Goal: Task Accomplishment & Management: Manage account settings

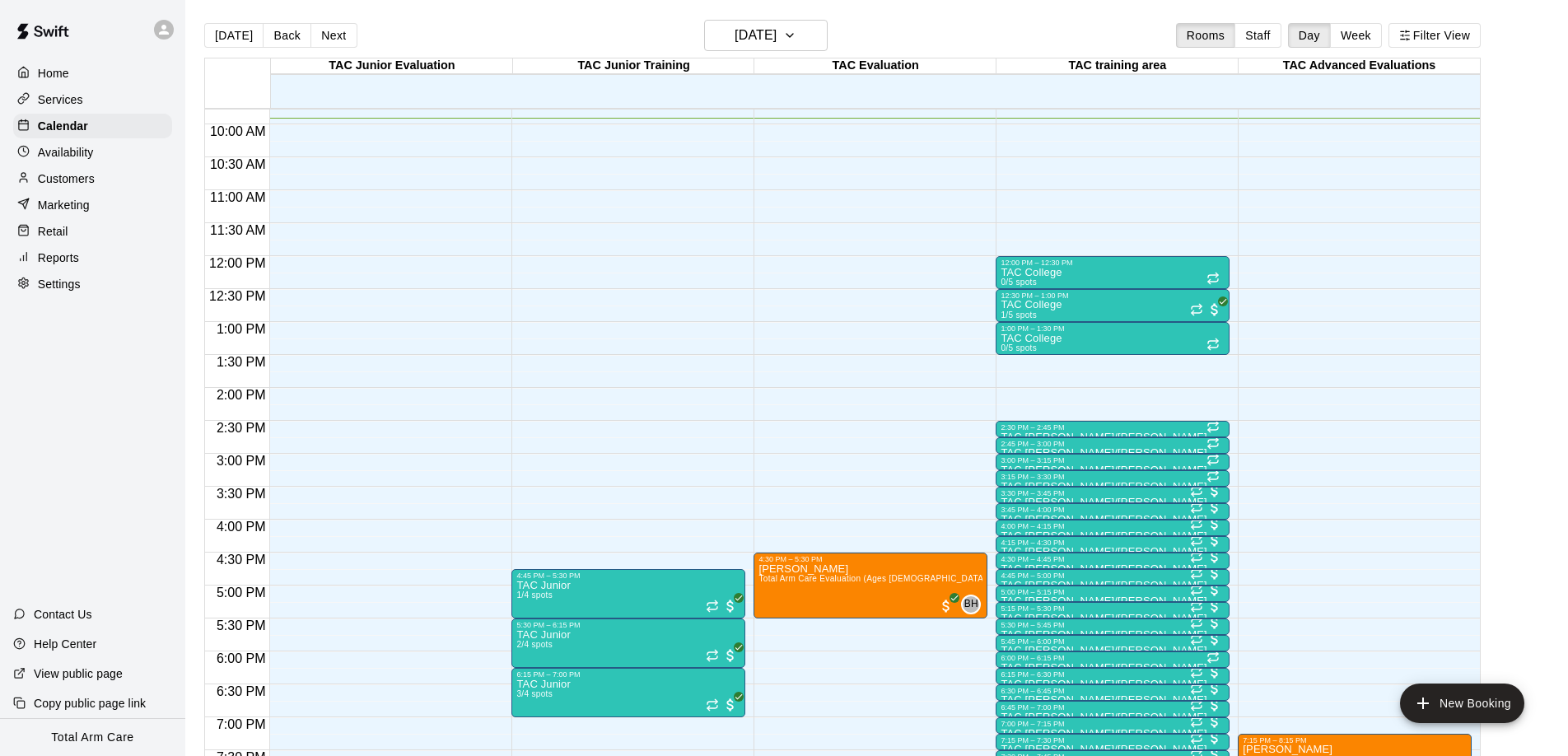
scroll to position [644, 0]
click at [66, 179] on p "Customers" at bounding box center [66, 178] width 56 height 17
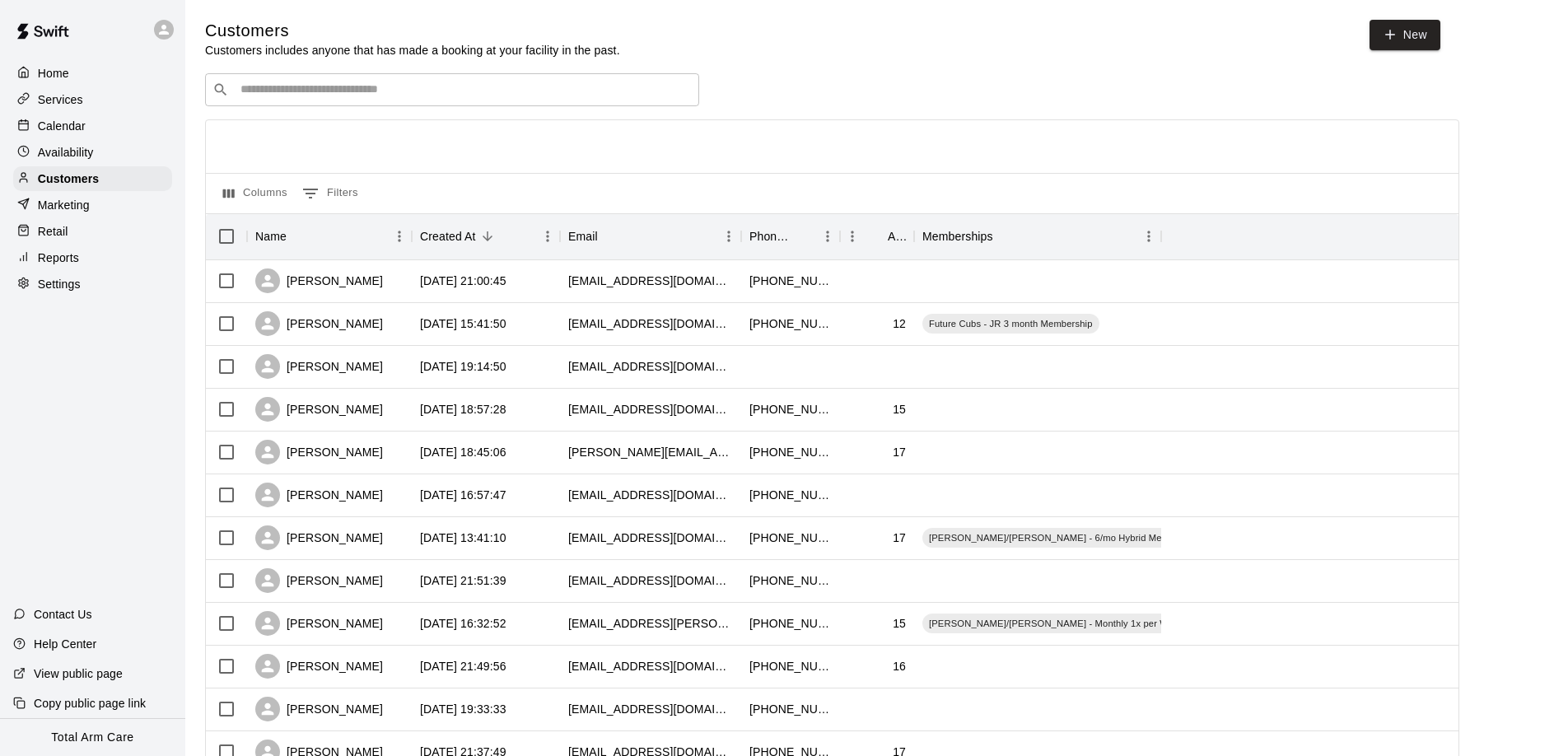
scroll to position [24, 0]
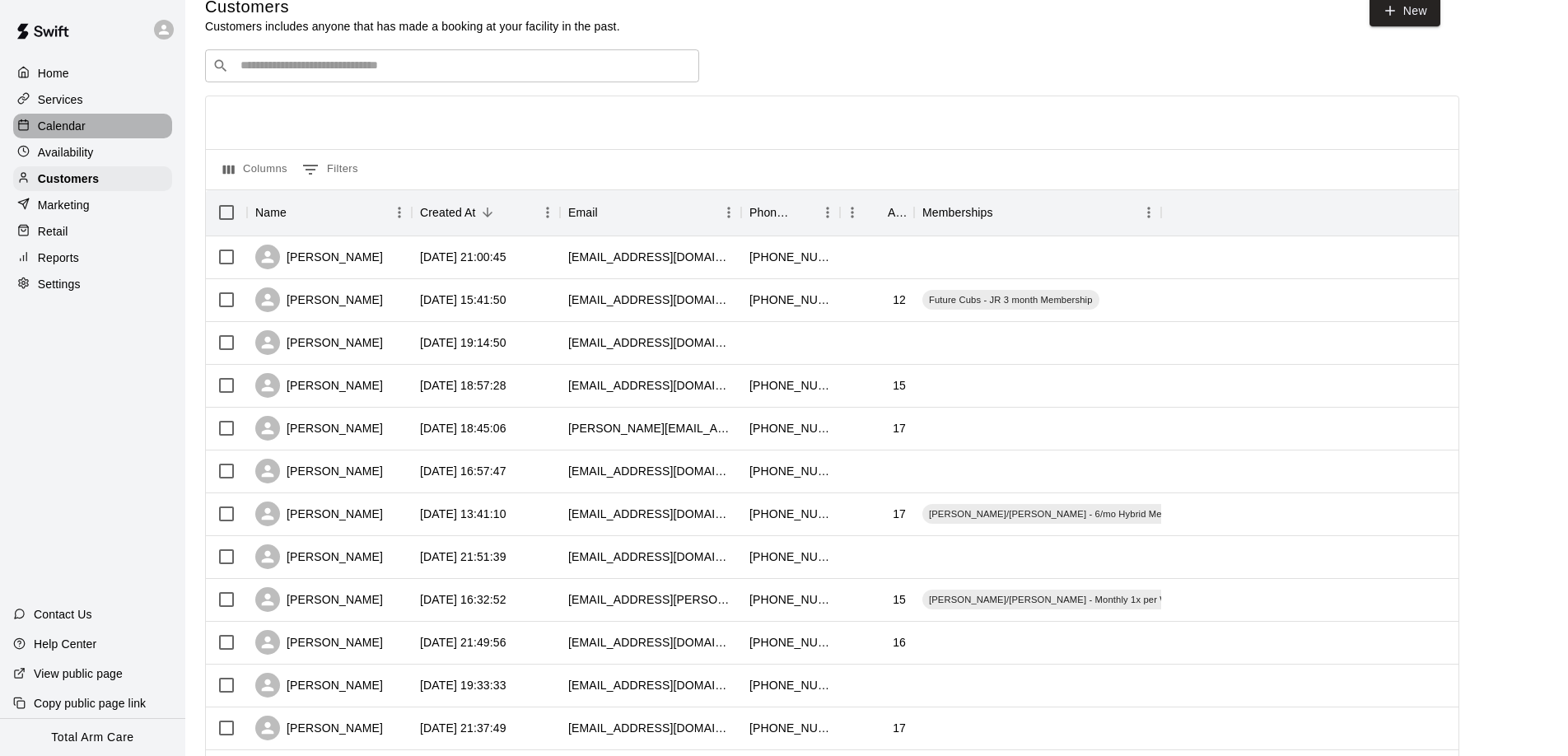
click at [55, 124] on p "Calendar" at bounding box center [61, 125] width 48 height 17
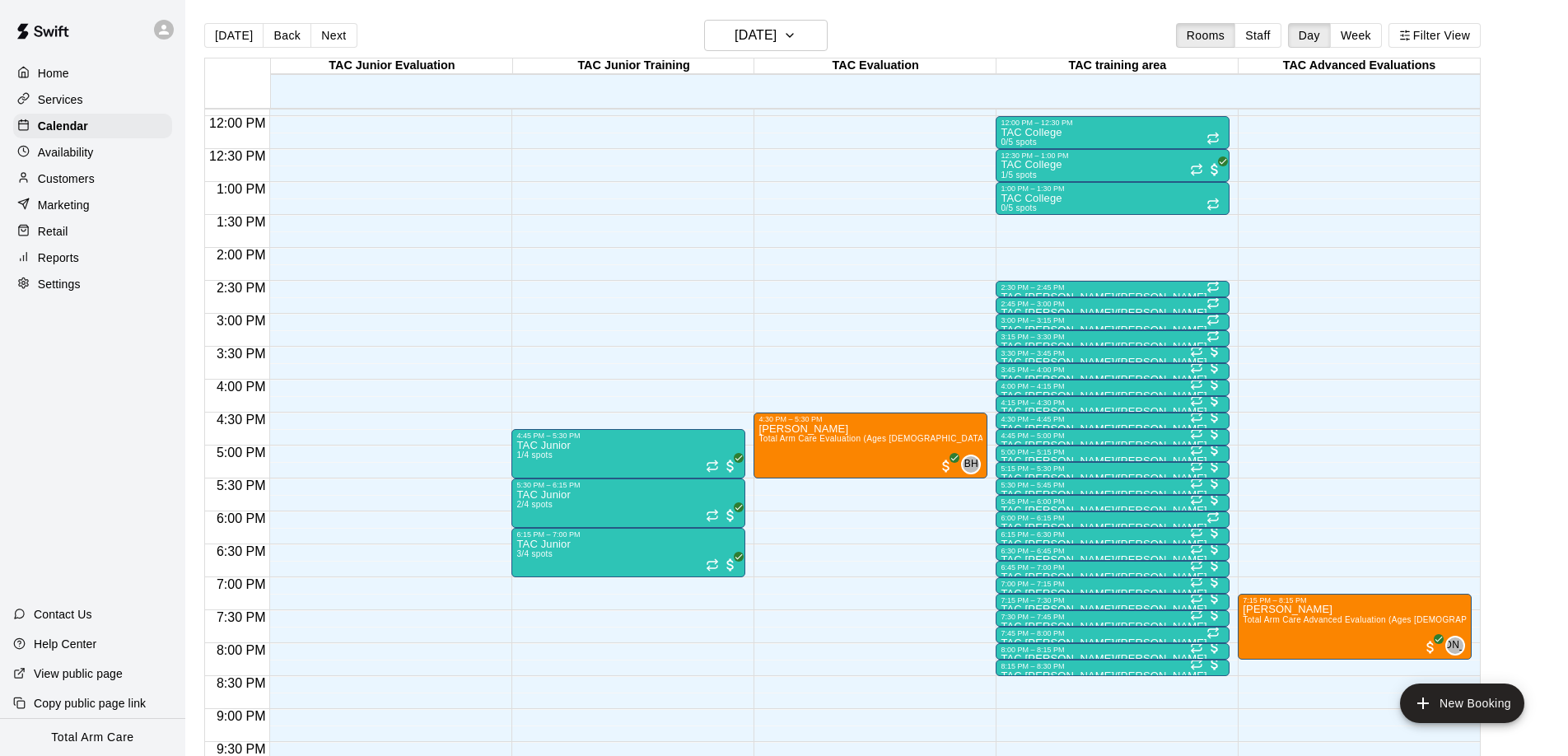
scroll to position [785, 0]
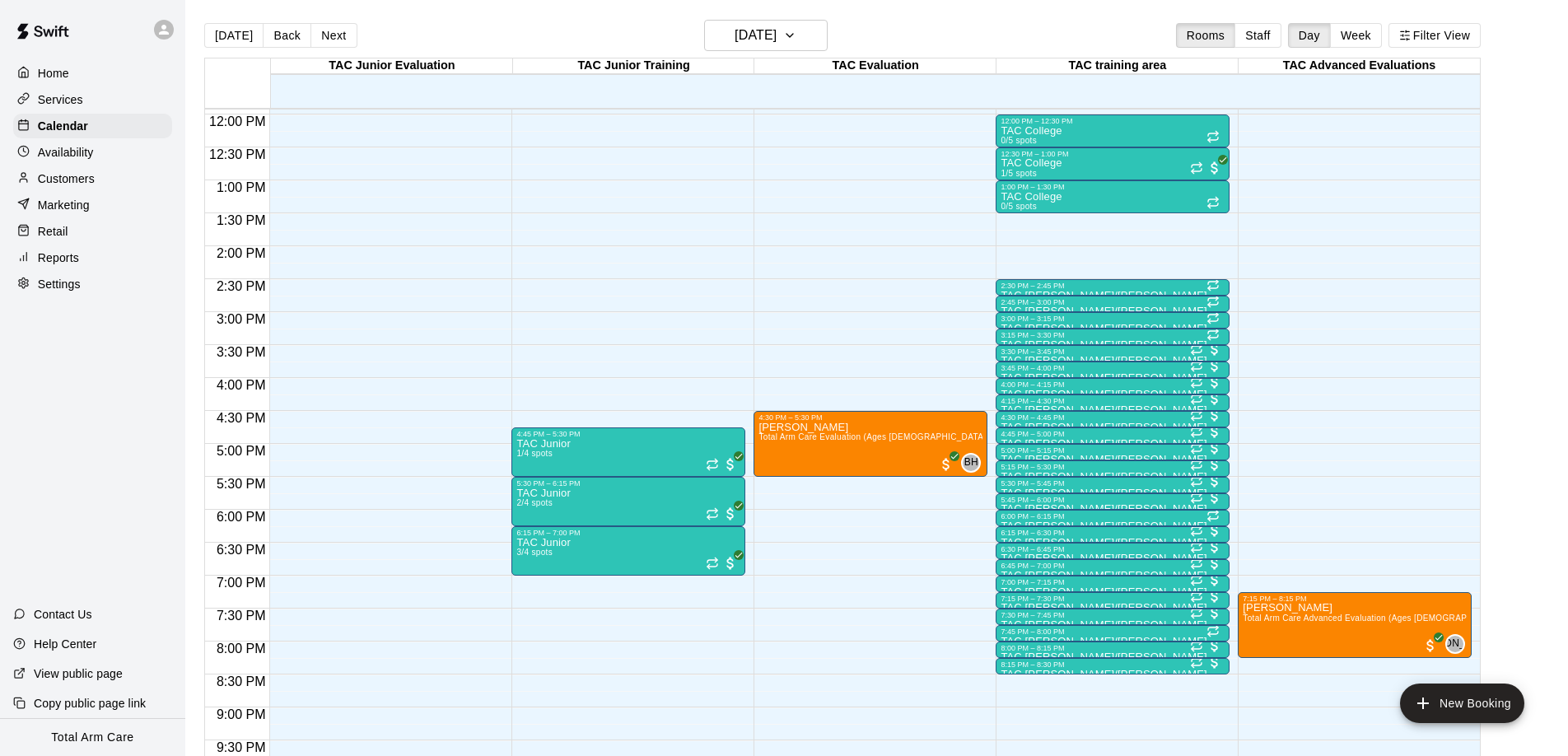
click at [329, 30] on button "Next" at bounding box center [332, 35] width 46 height 24
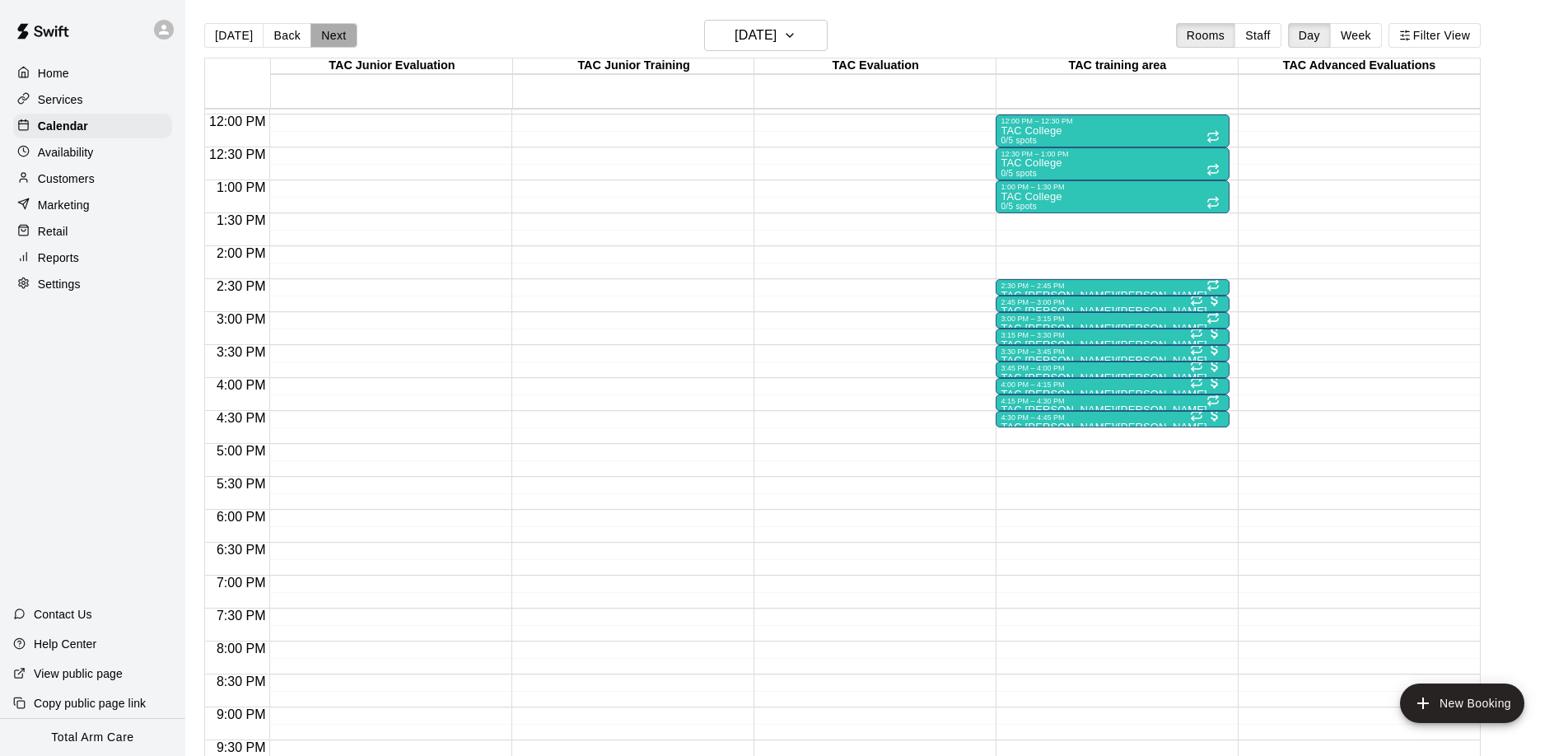
click at [329, 30] on button "Next" at bounding box center [332, 35] width 46 height 24
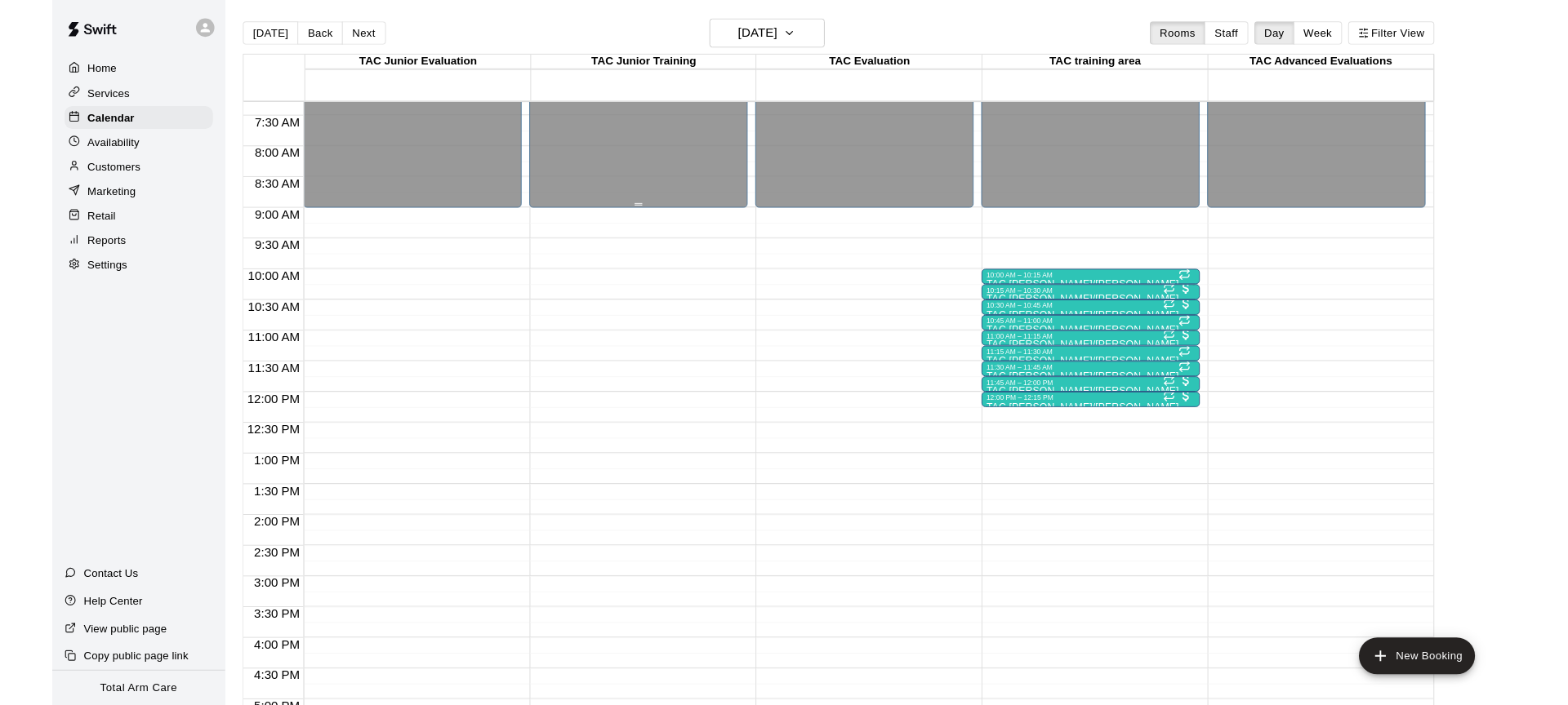
scroll to position [420, 0]
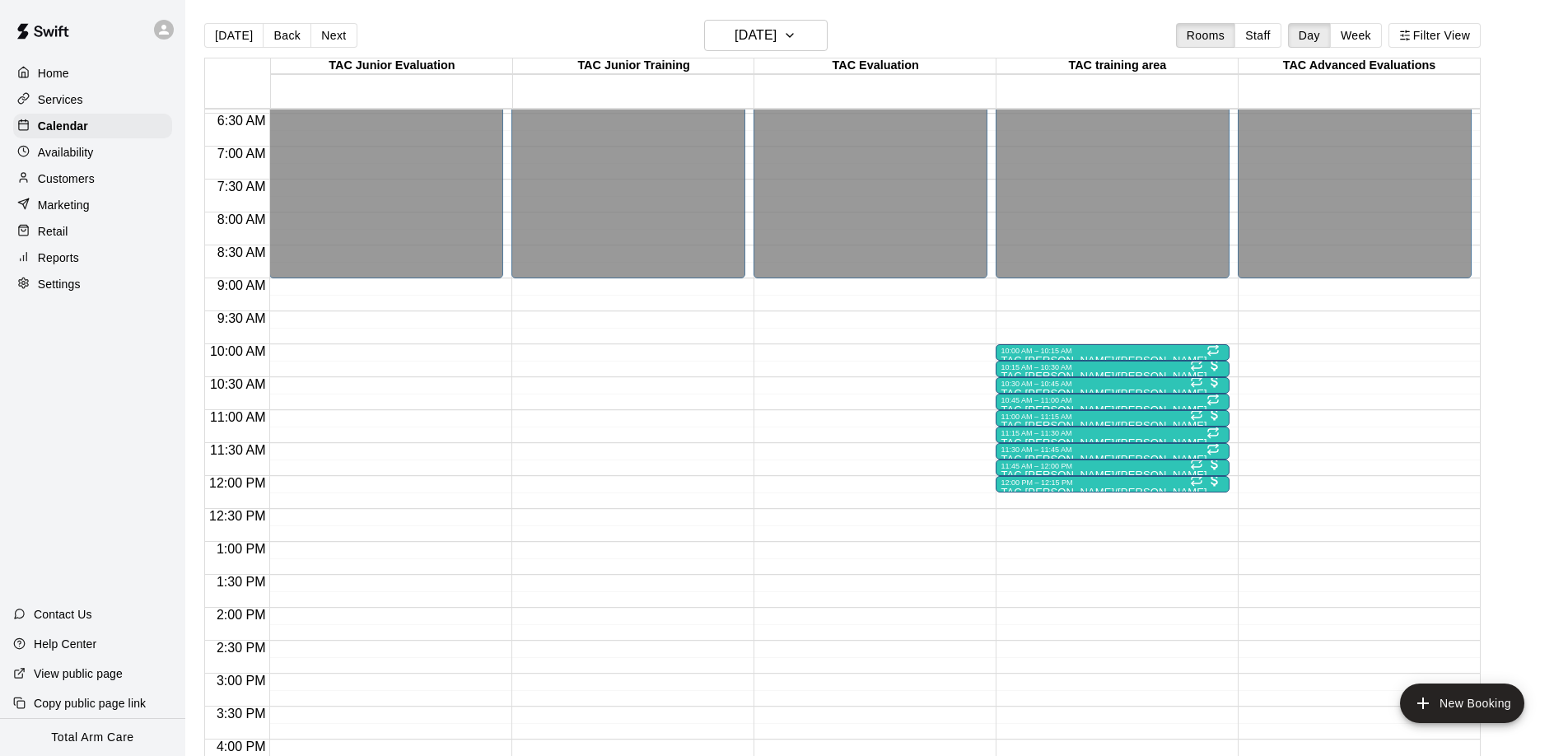
click at [932, 21] on div "[DATE] Back [DATE][DATE] Rooms Staff Day Week Filter View" at bounding box center [842, 38] width 1276 height 38
click at [1516, 159] on main "[DATE] Back [DATE][DATE] Rooms Staff Day Week Filter View TAC Junior Evaluation…" at bounding box center [876, 397] width 1370 height 756
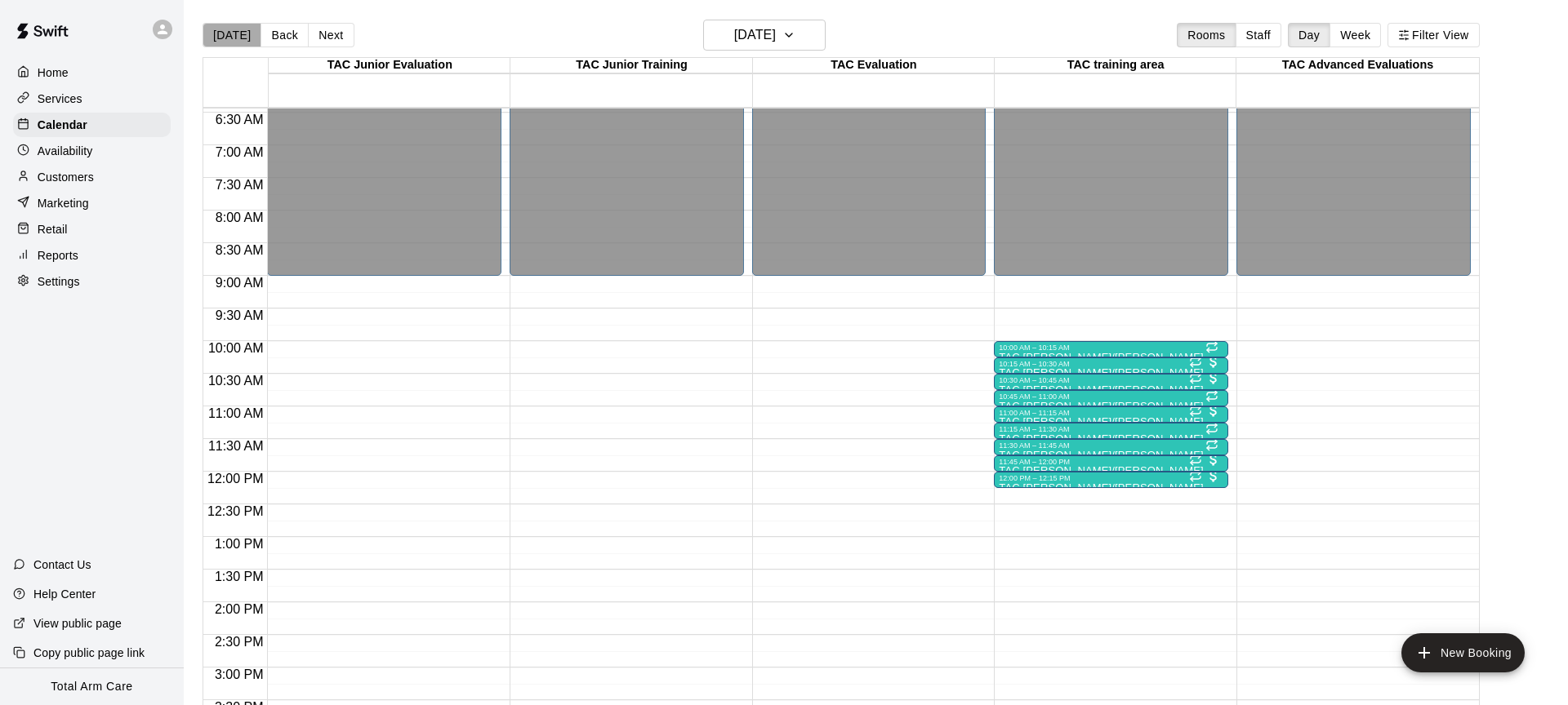
click at [240, 35] on button "[DATE]" at bounding box center [231, 35] width 59 height 24
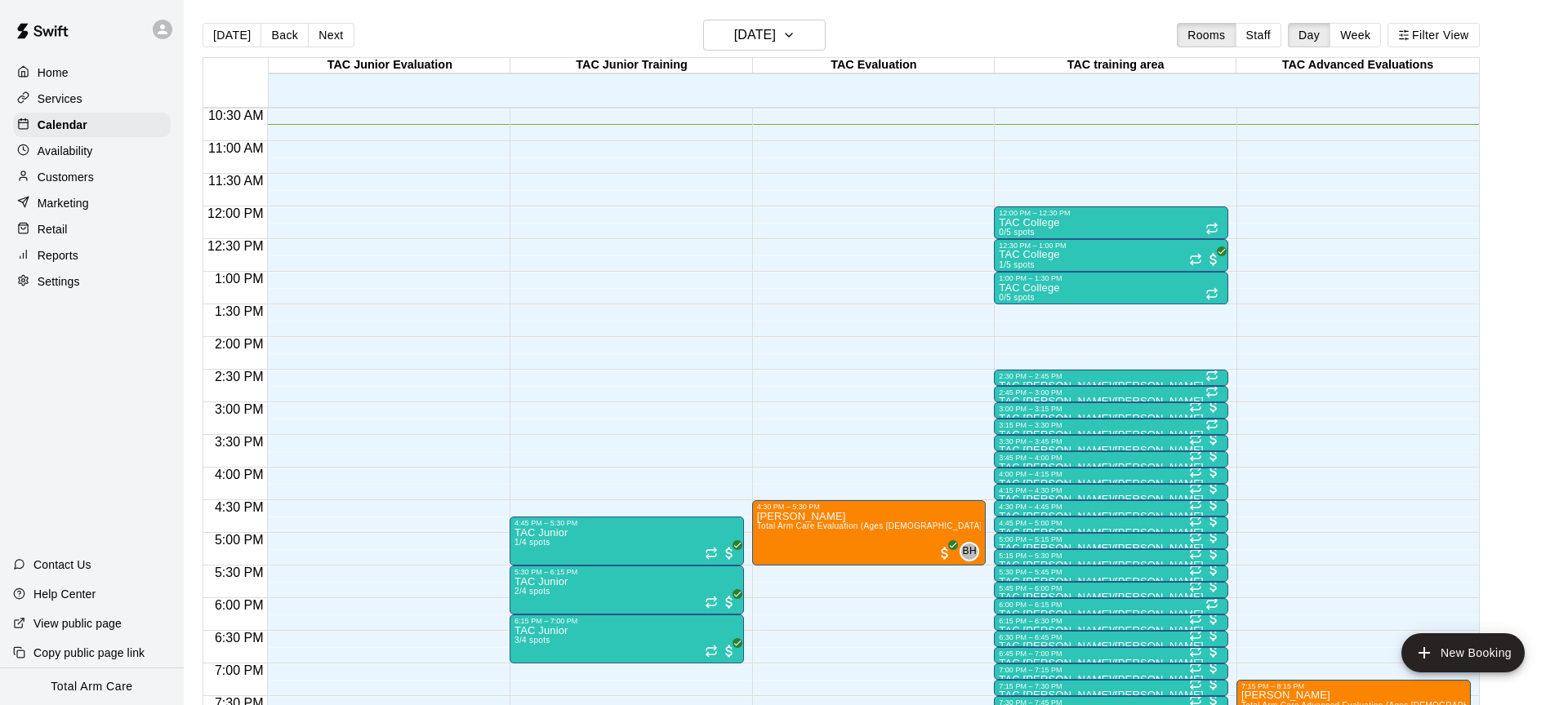
scroll to position [952, 0]
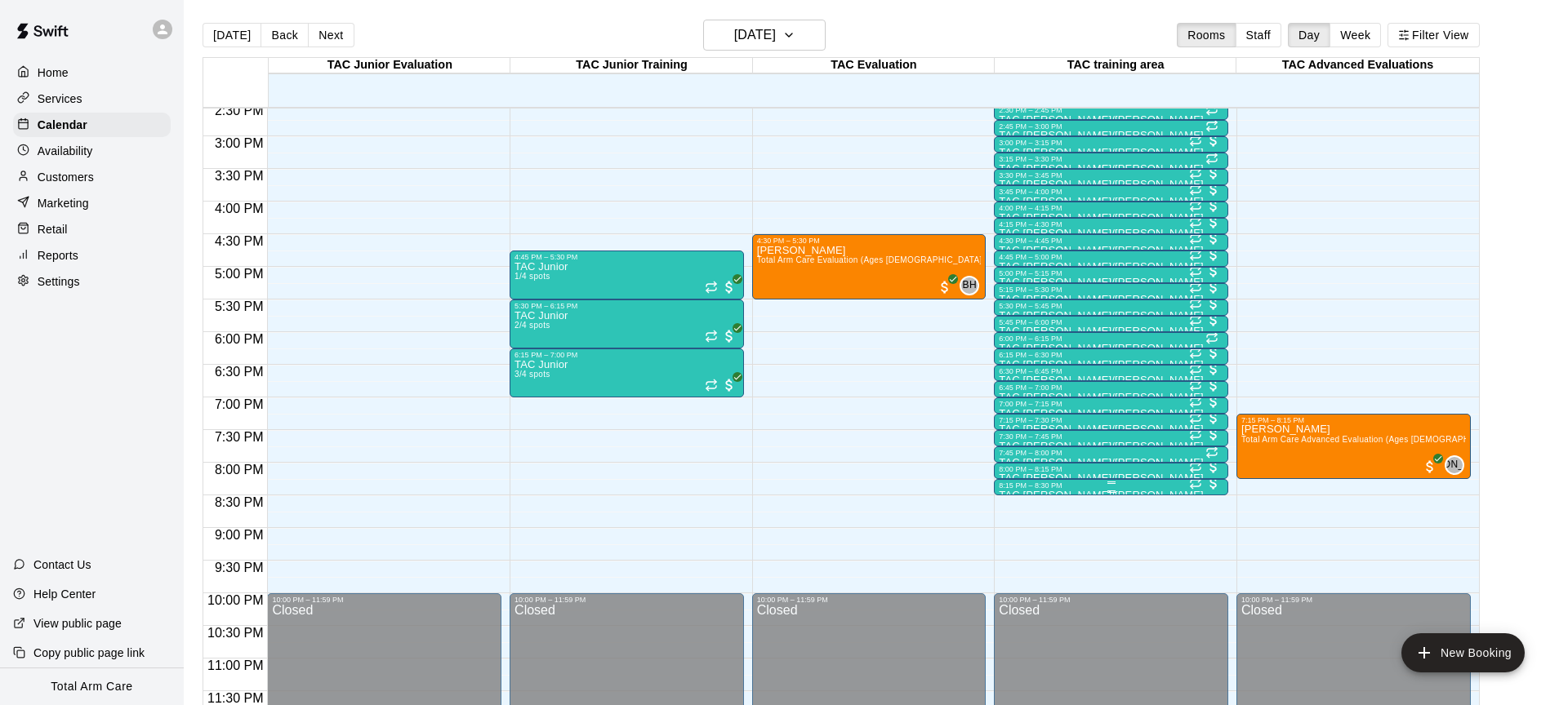
click at [1030, 485] on div "8:15 PM – 8:30 PM" at bounding box center [1110, 485] width 225 height 8
click at [1010, 534] on img "edit" at bounding box center [1016, 535] width 18 height 18
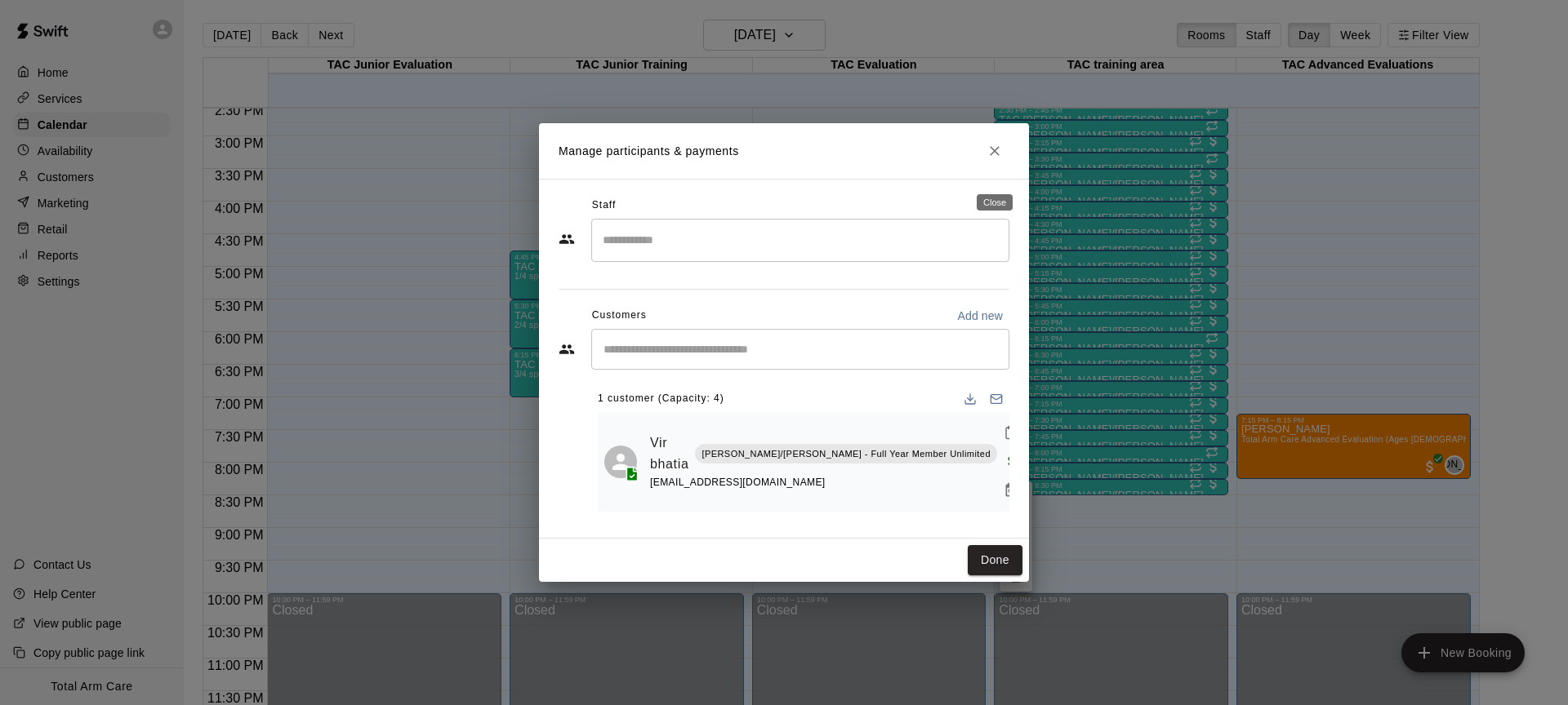
drag, startPoint x: 995, startPoint y: 170, endPoint x: 986, endPoint y: 170, distance: 9.0
click at [995, 159] on icon "Close" at bounding box center [994, 150] width 16 height 16
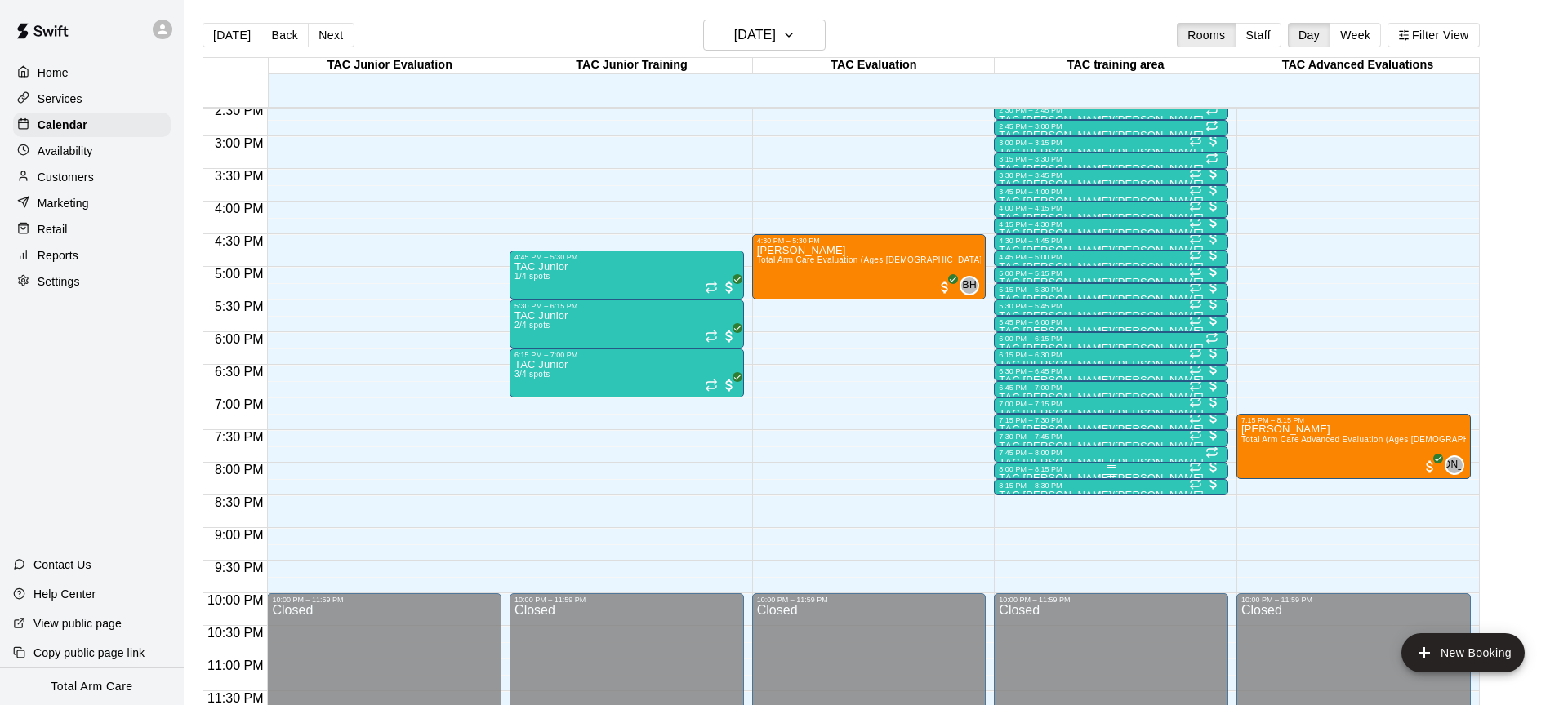
click at [1039, 469] on div "8:00 PM – 8:15 PM" at bounding box center [1110, 469] width 225 height 8
click at [1014, 515] on img "edit" at bounding box center [1016, 519] width 18 height 18
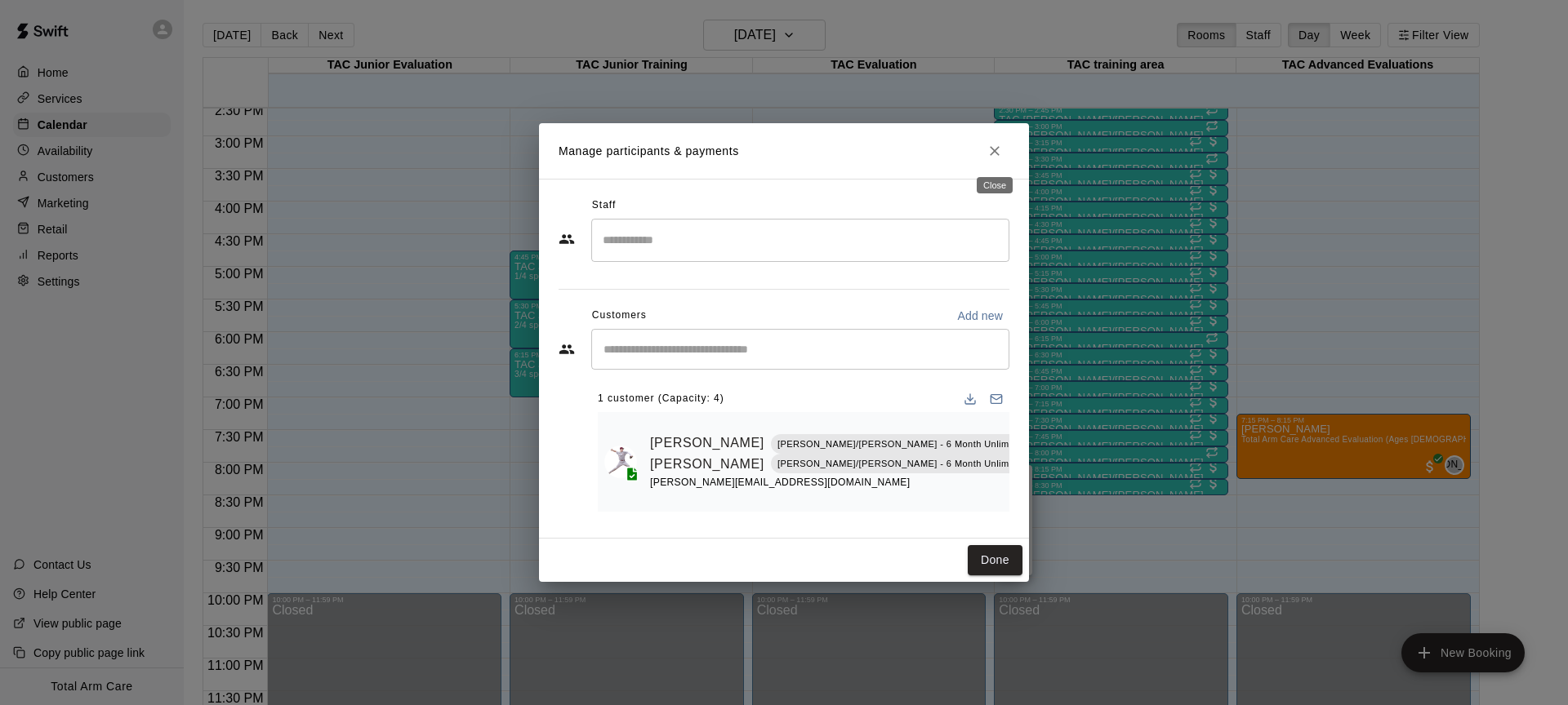
click at [988, 150] on icon "Close" at bounding box center [994, 150] width 16 height 16
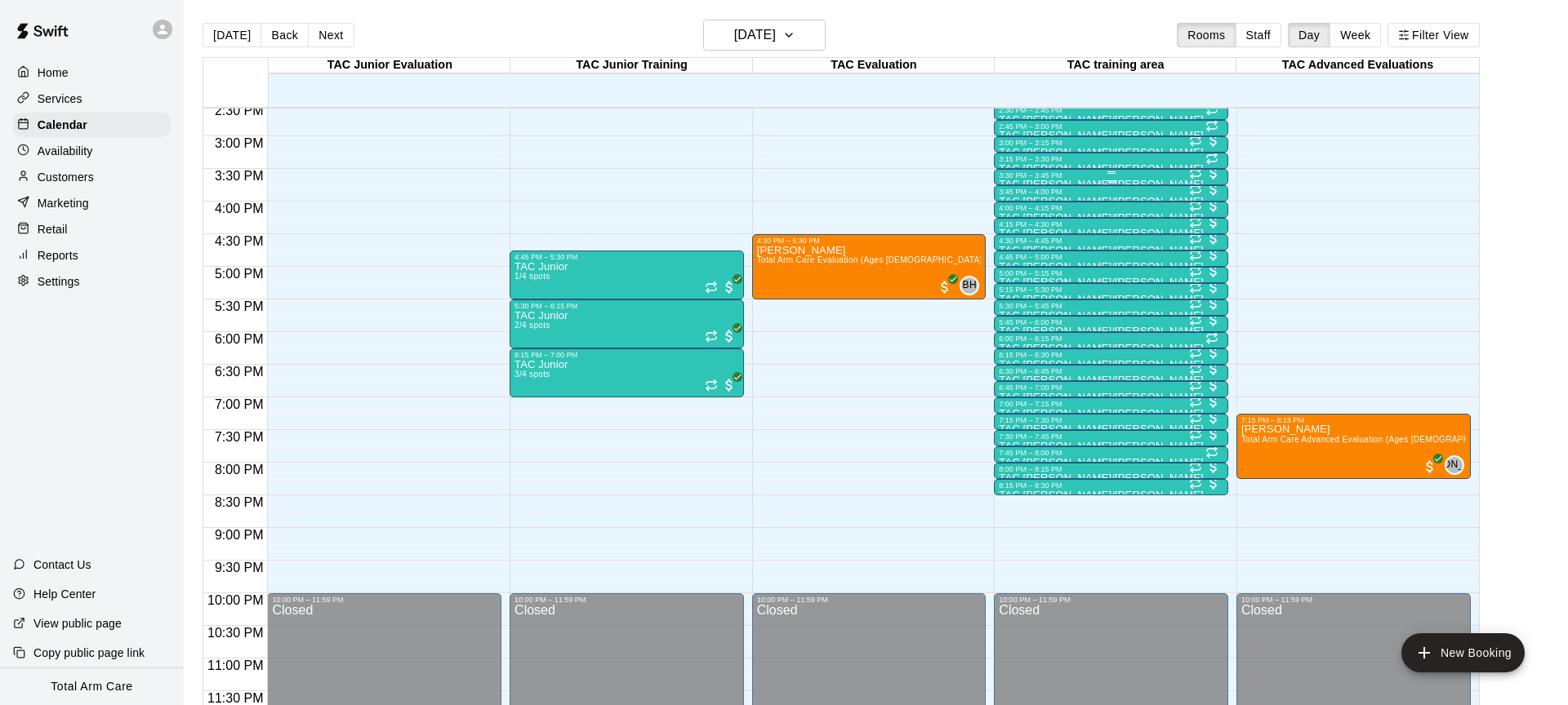
scroll to position [1, 0]
click at [1146, 438] on div "7:30 PM – 7:45 PM" at bounding box center [1110, 435] width 225 height 8
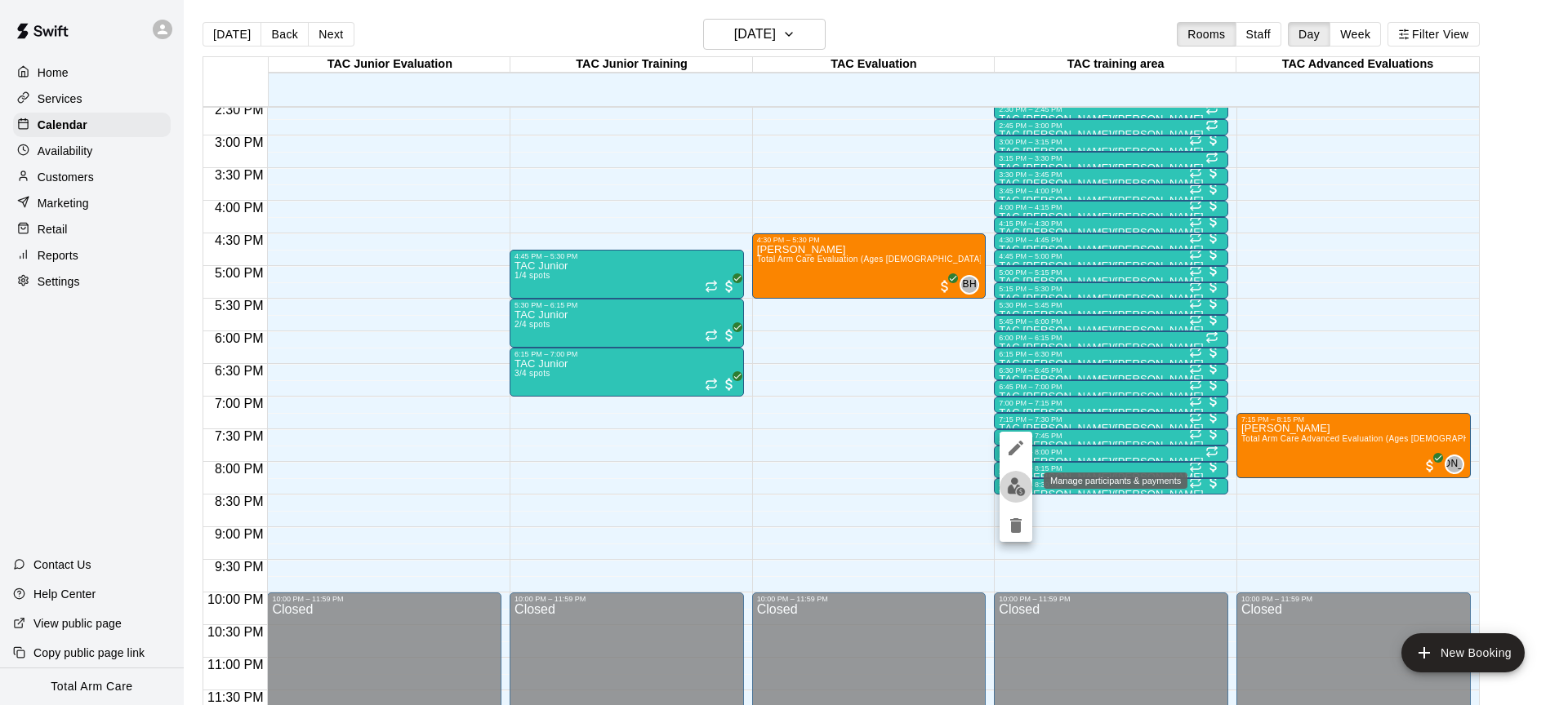
click at [1013, 489] on img "edit" at bounding box center [1016, 486] width 18 height 18
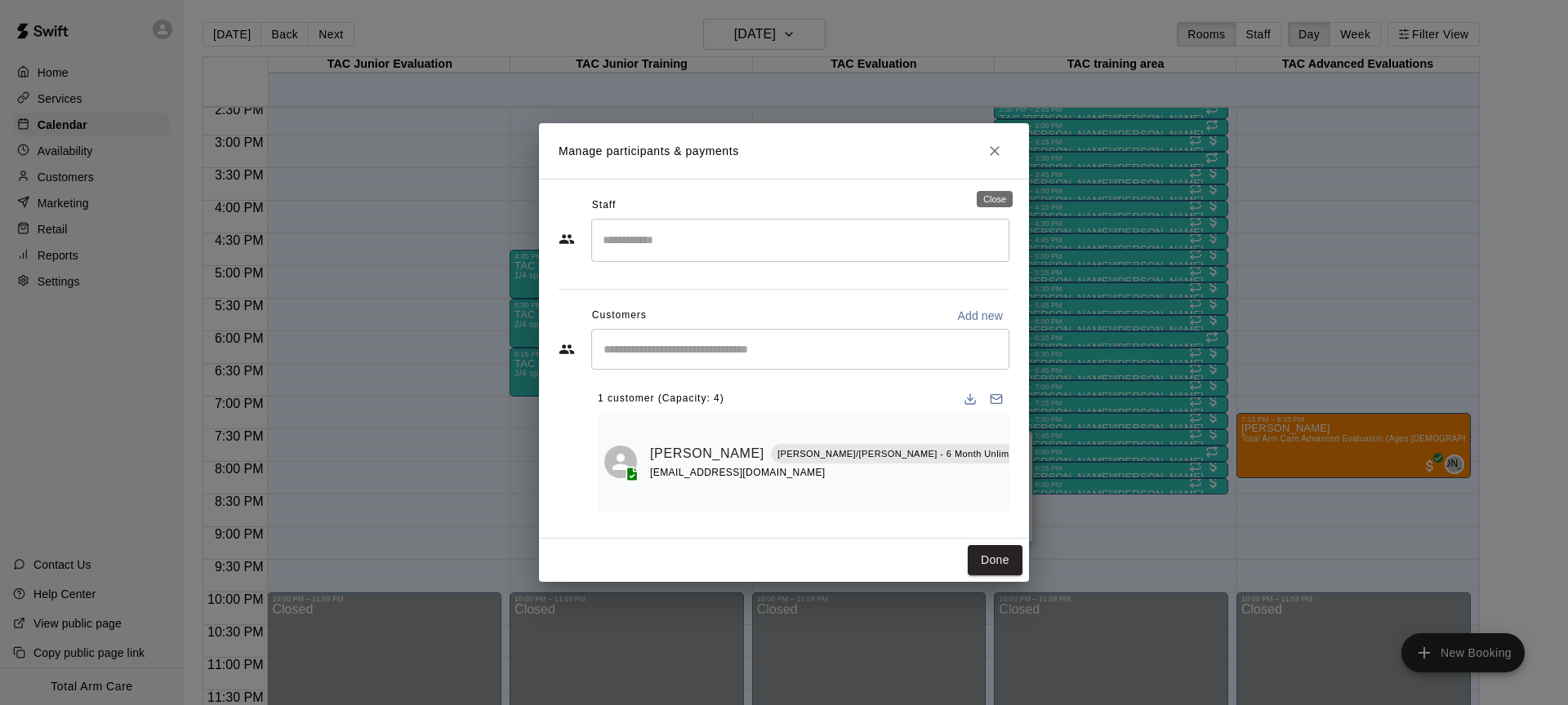
click at [997, 159] on icon "Close" at bounding box center [994, 150] width 16 height 16
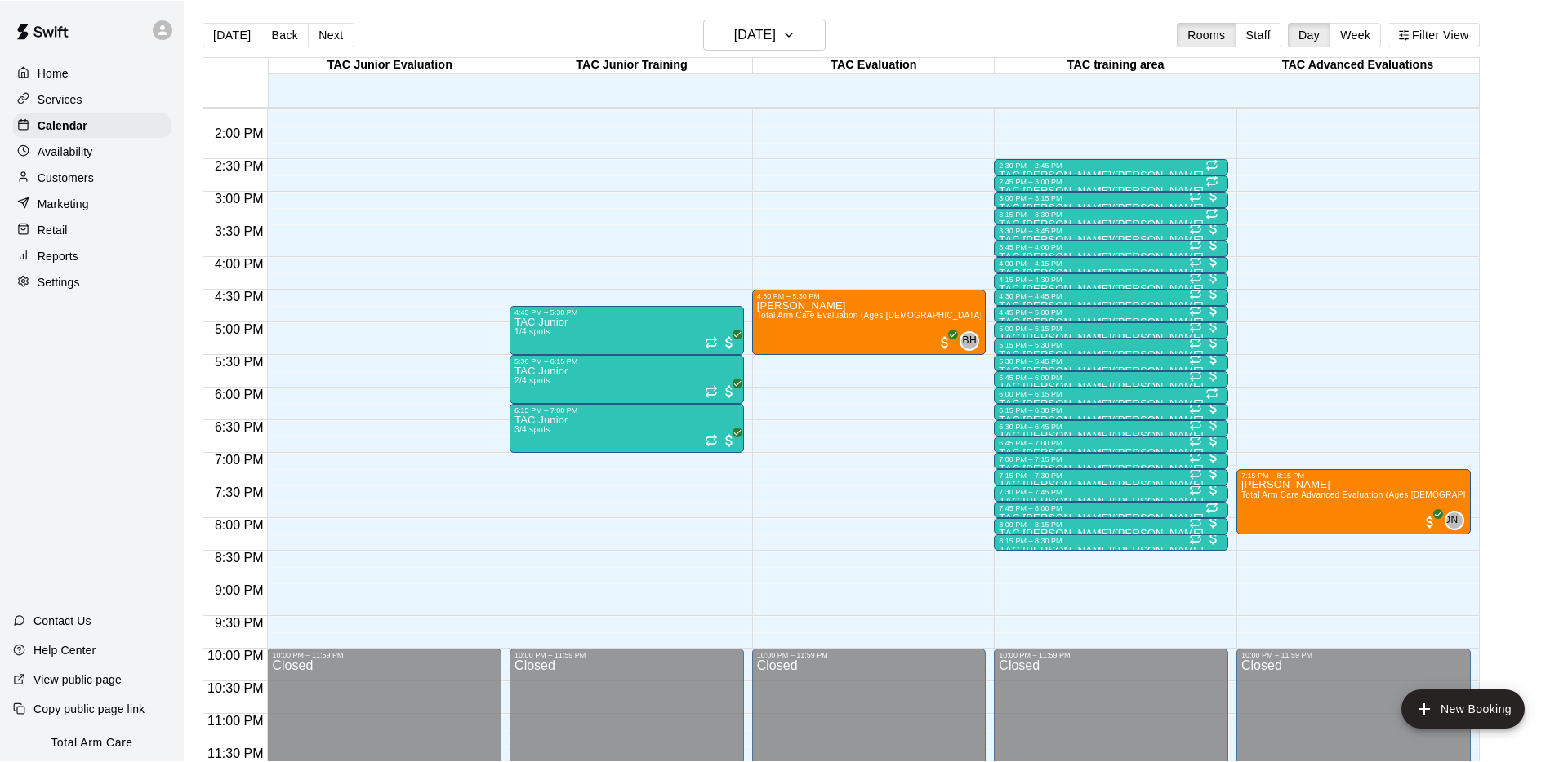
scroll to position [895, 0]
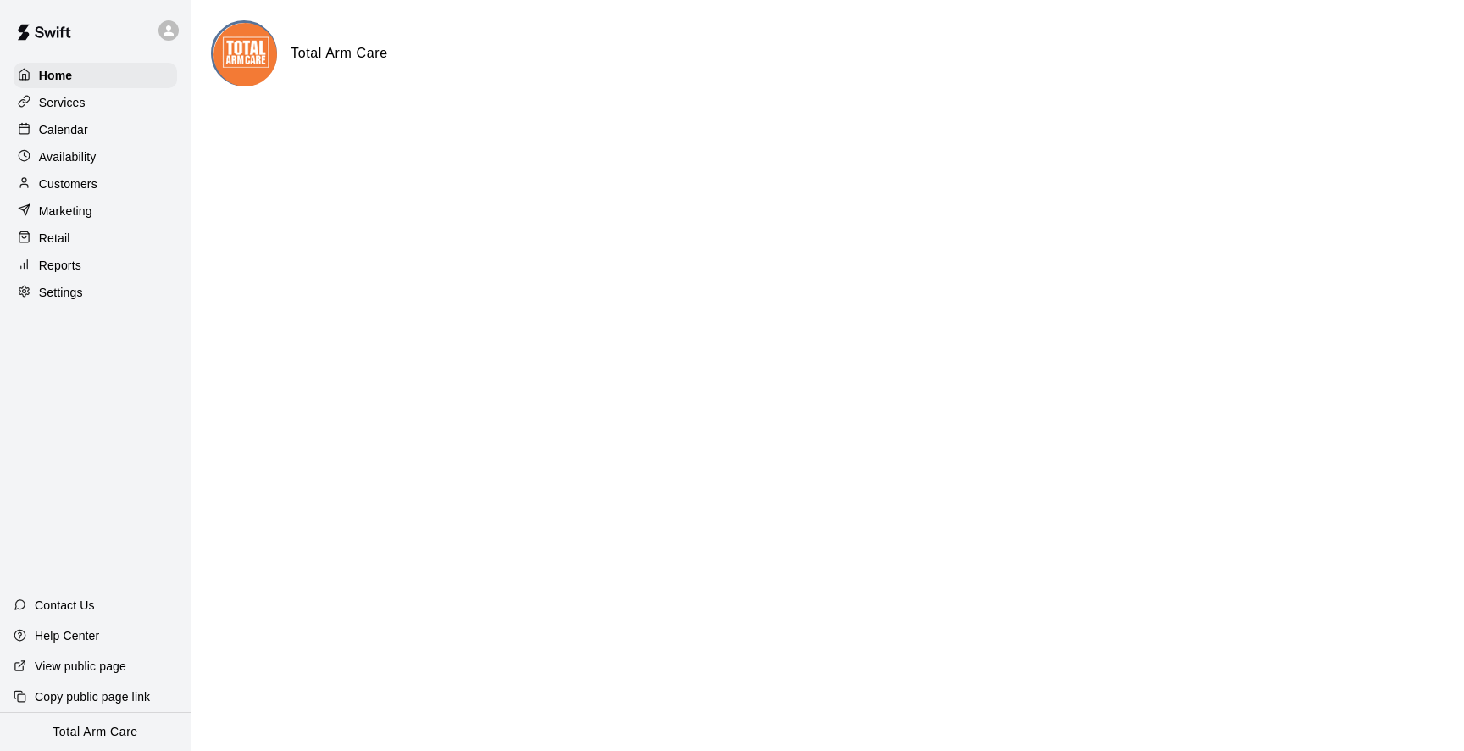
click at [175, 36] on icon at bounding box center [168, 30] width 15 height 15
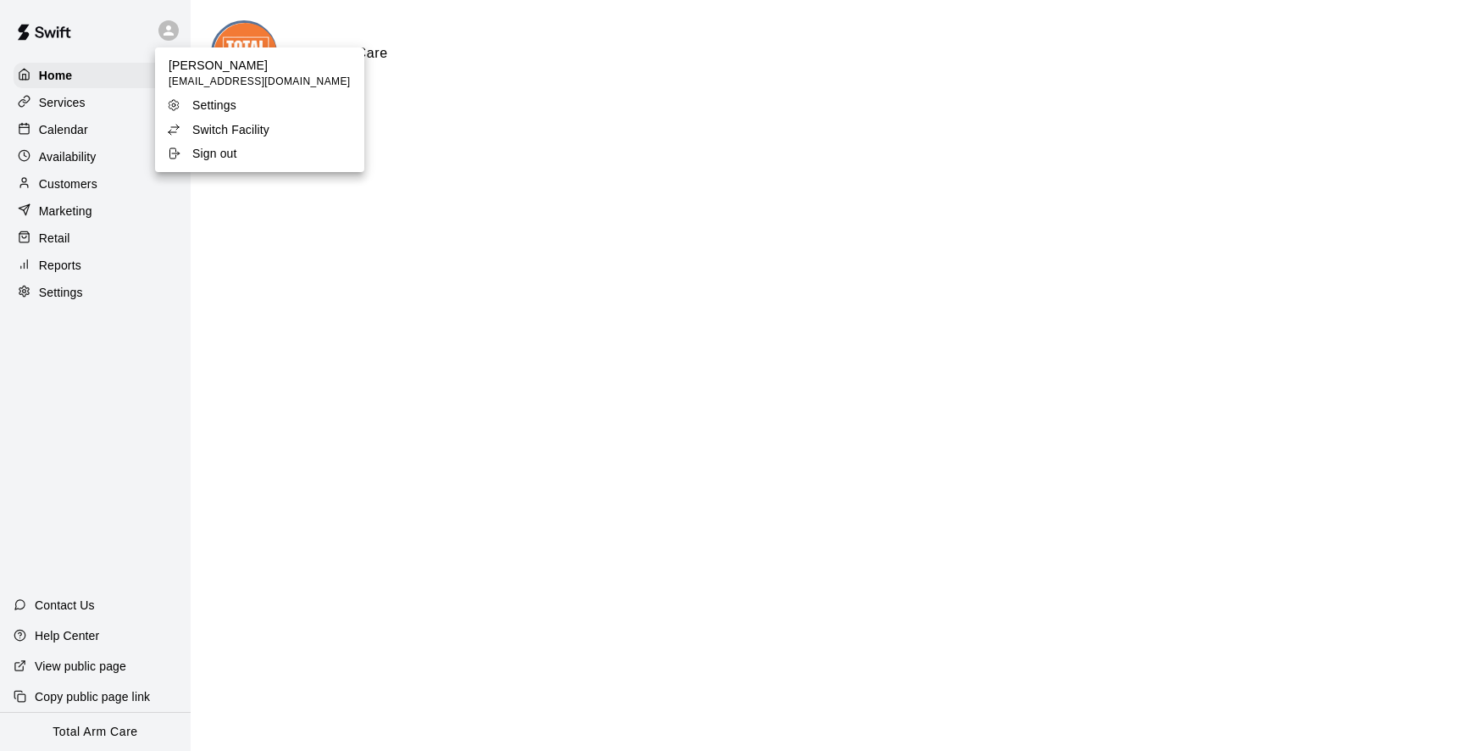
click at [203, 124] on p "Switch Facility" at bounding box center [230, 129] width 77 height 17
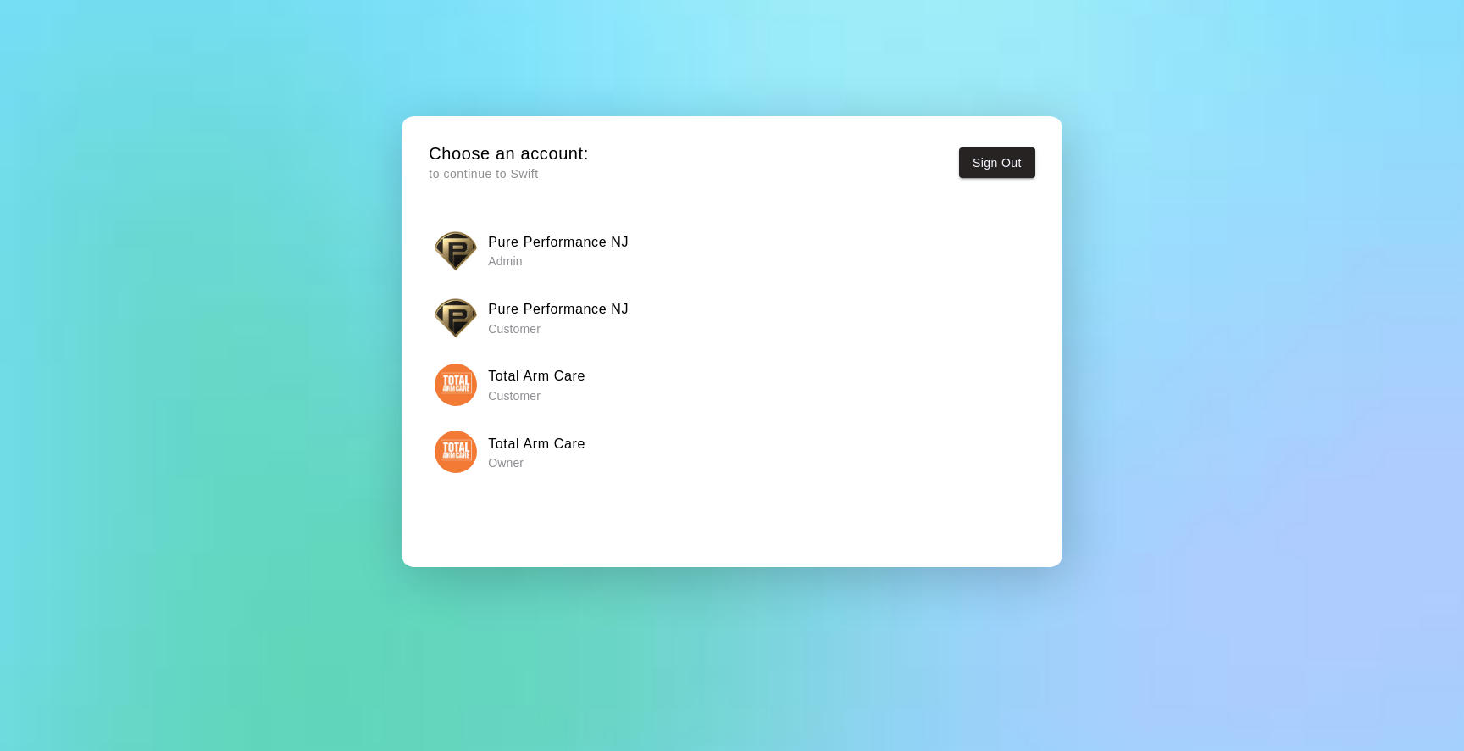
click at [470, 250] on img "button" at bounding box center [456, 251] width 42 height 42
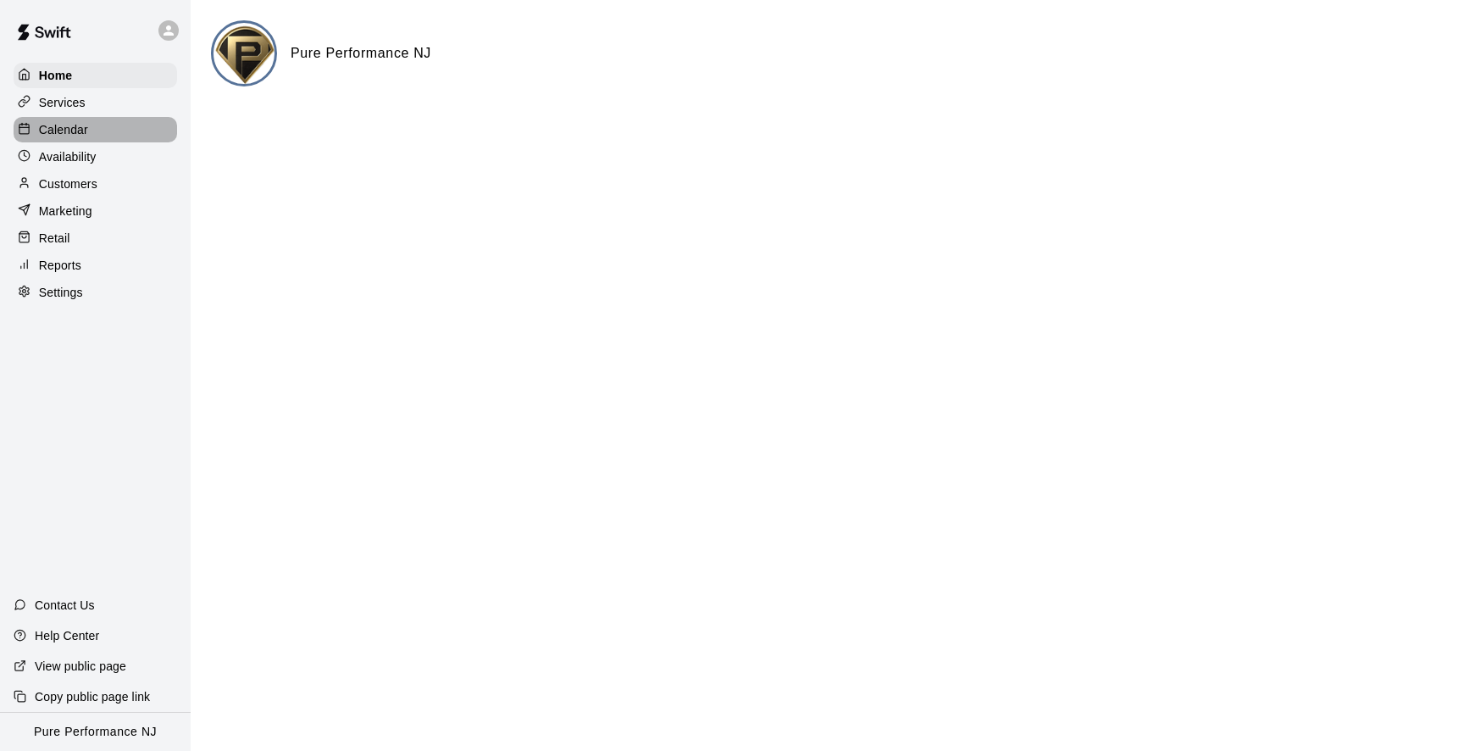
click at [79, 127] on p "Calendar" at bounding box center [63, 129] width 49 height 17
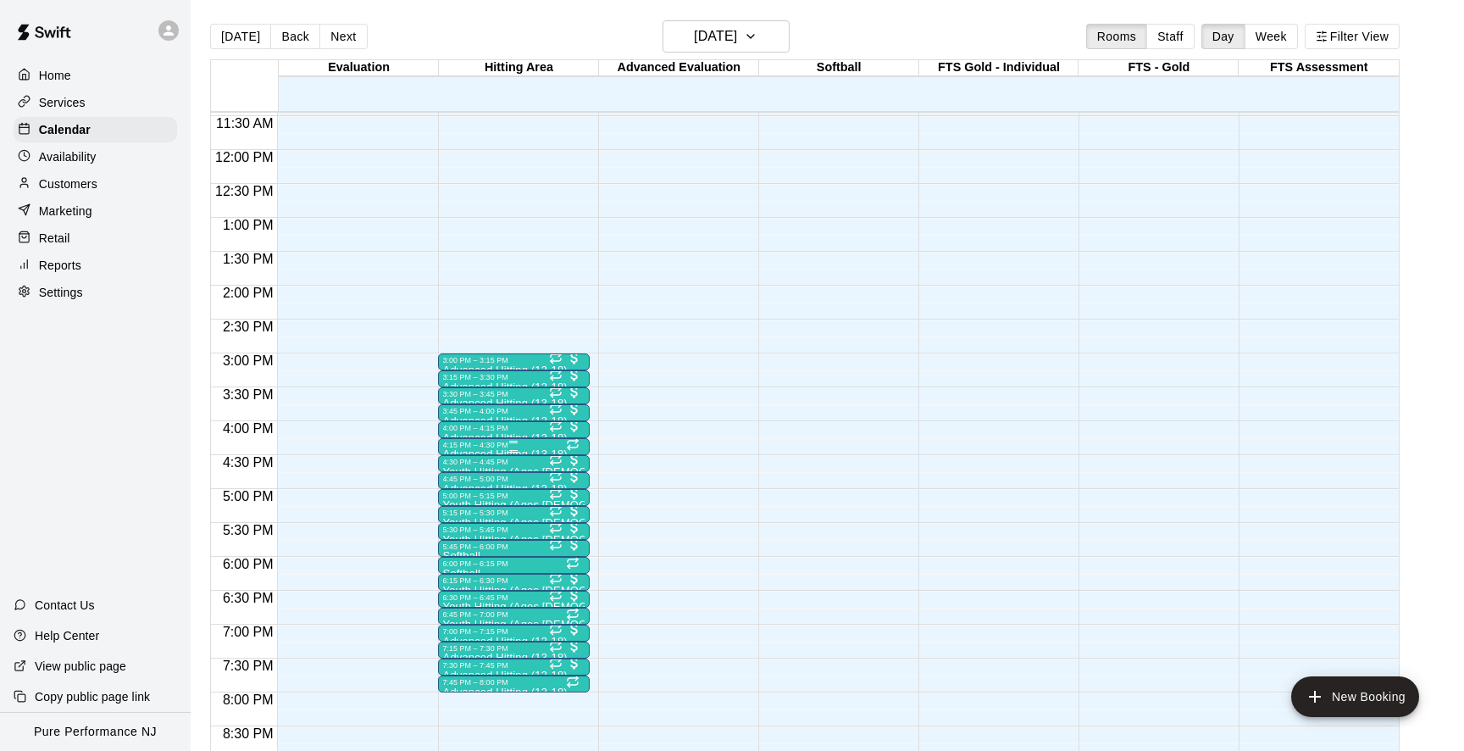
scroll to position [783, 0]
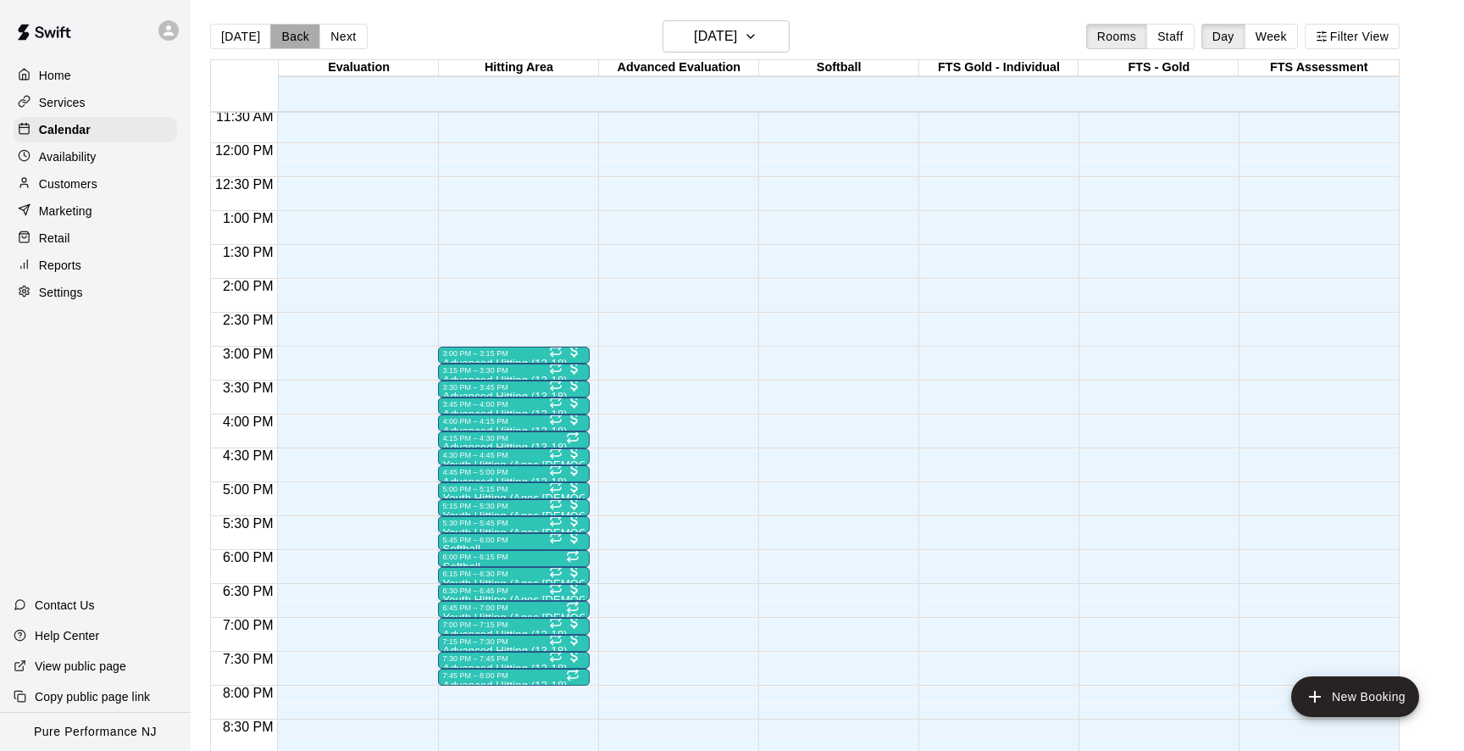
click at [279, 33] on button "Back" at bounding box center [295, 36] width 50 height 25
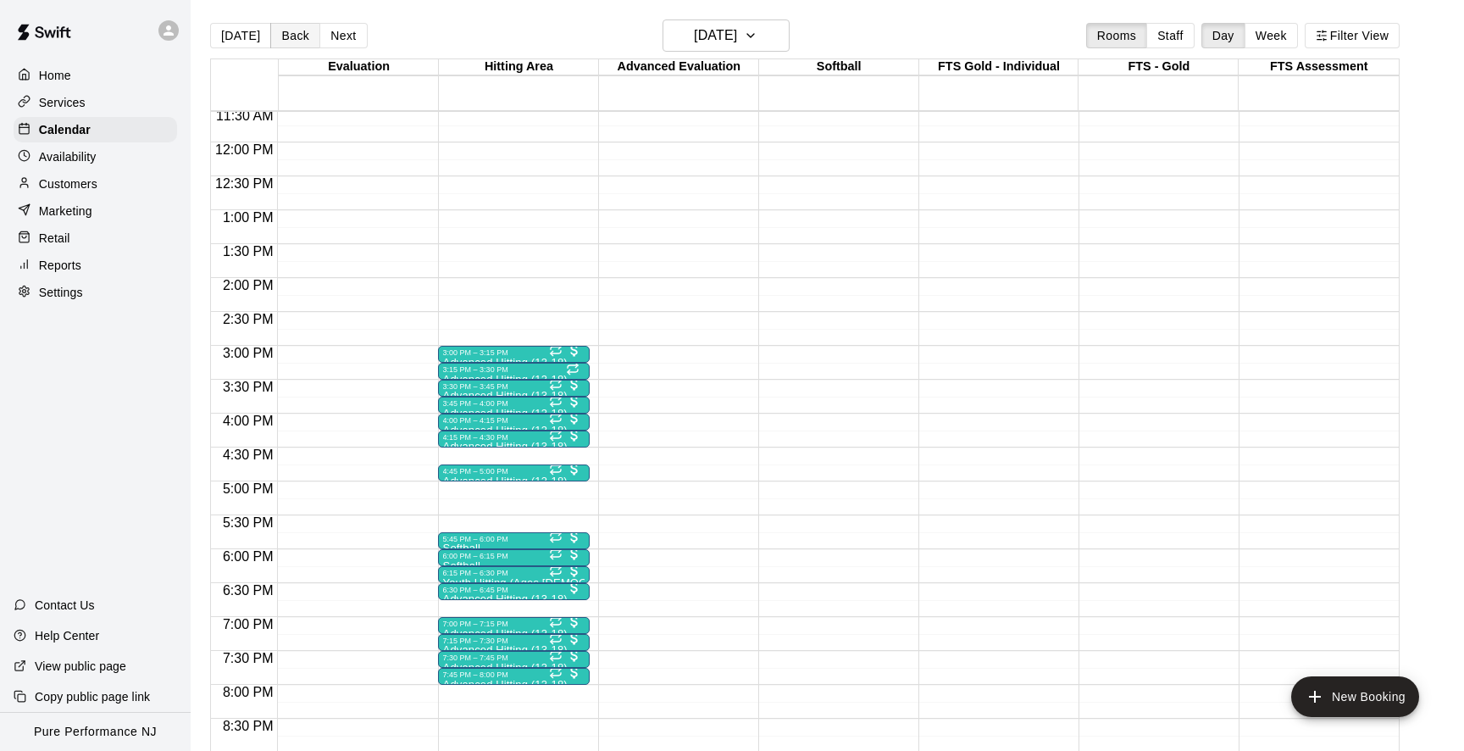
scroll to position [0, 0]
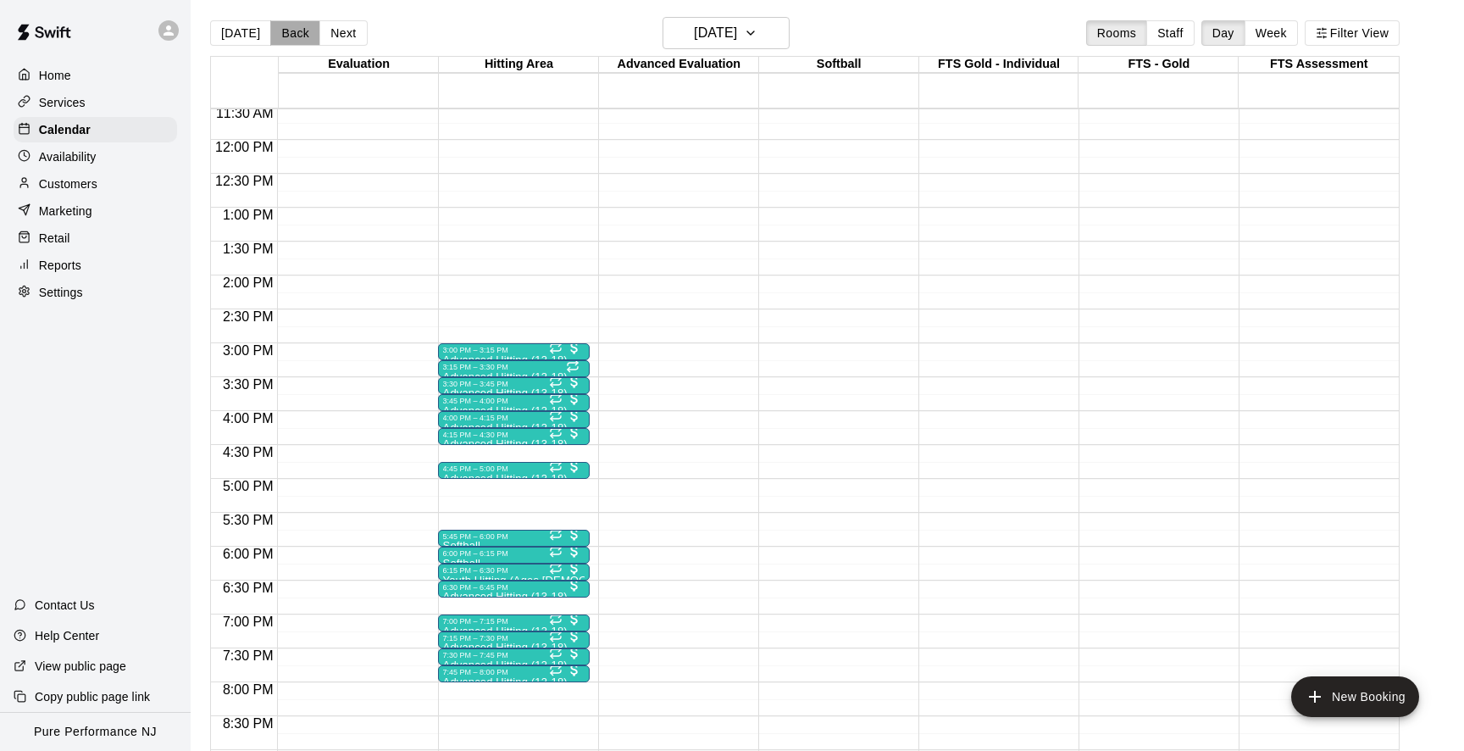
click at [279, 32] on button "Back" at bounding box center [295, 32] width 50 height 25
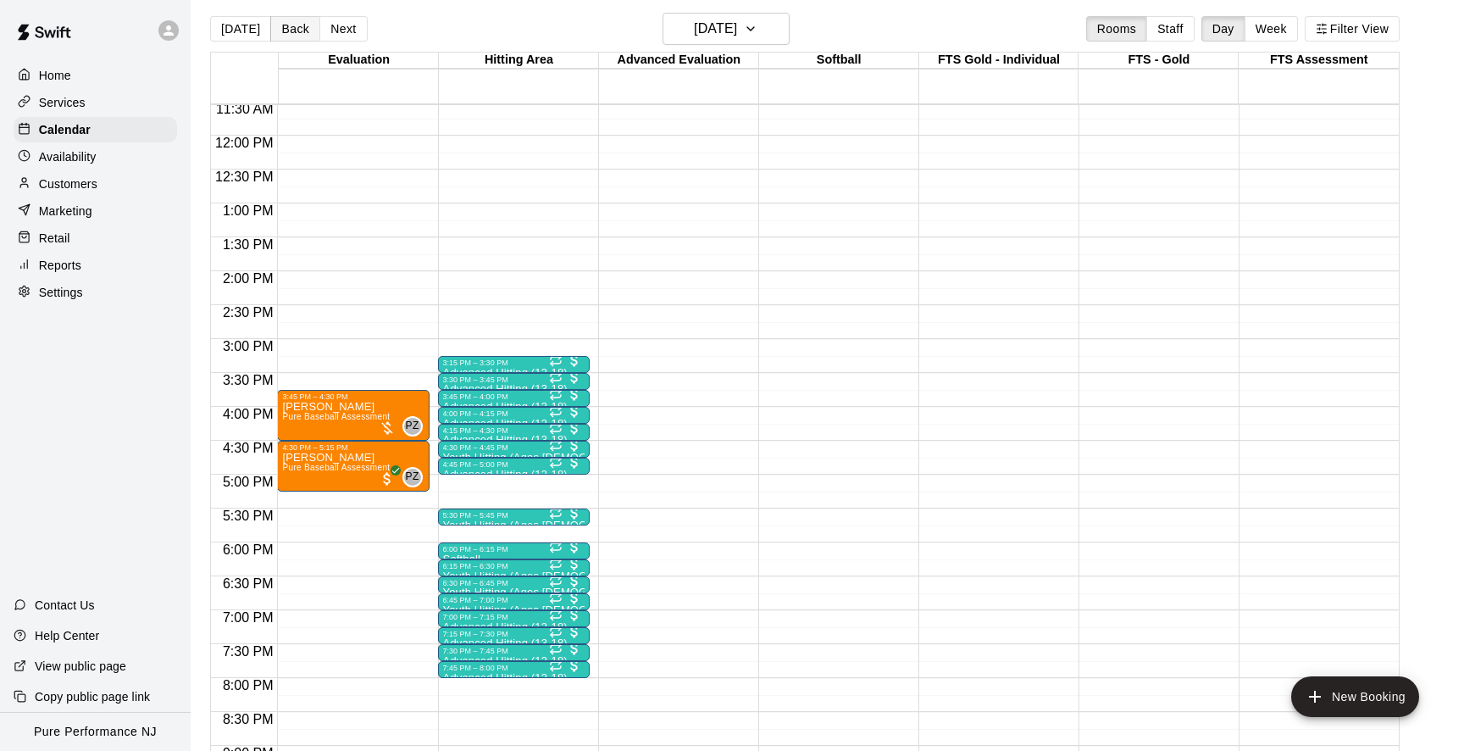
click at [279, 32] on button "Back" at bounding box center [295, 28] width 50 height 25
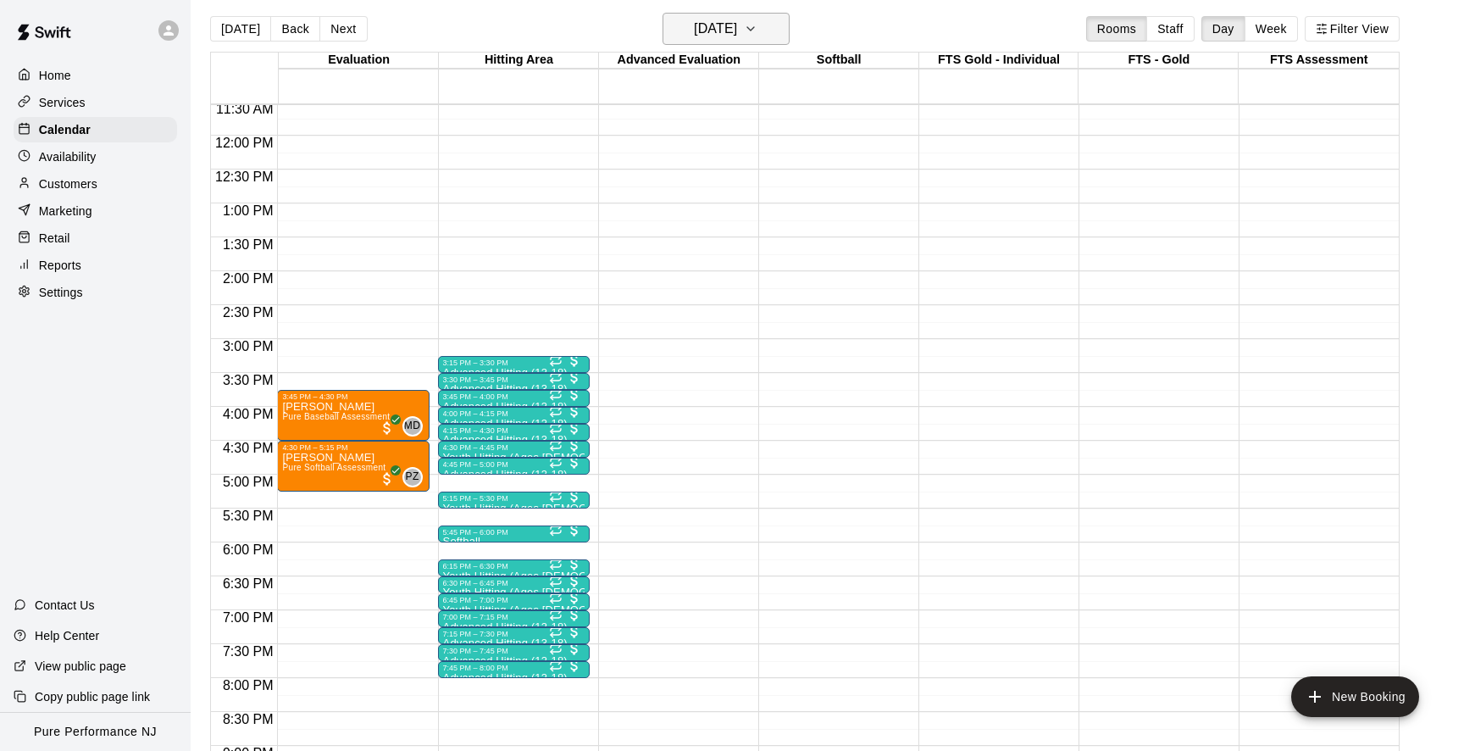
drag, startPoint x: 713, startPoint y: 4, endPoint x: 713, endPoint y: 24, distance: 19.5
click at [713, 5] on main "Today Back Next Monday Sep 15 Rooms Staff Day Week Filter View Evaluation 15 Mo…" at bounding box center [827, 381] width 1273 height 778
click at [713, 24] on h6 "Monday Sep 15" at bounding box center [715, 29] width 43 height 24
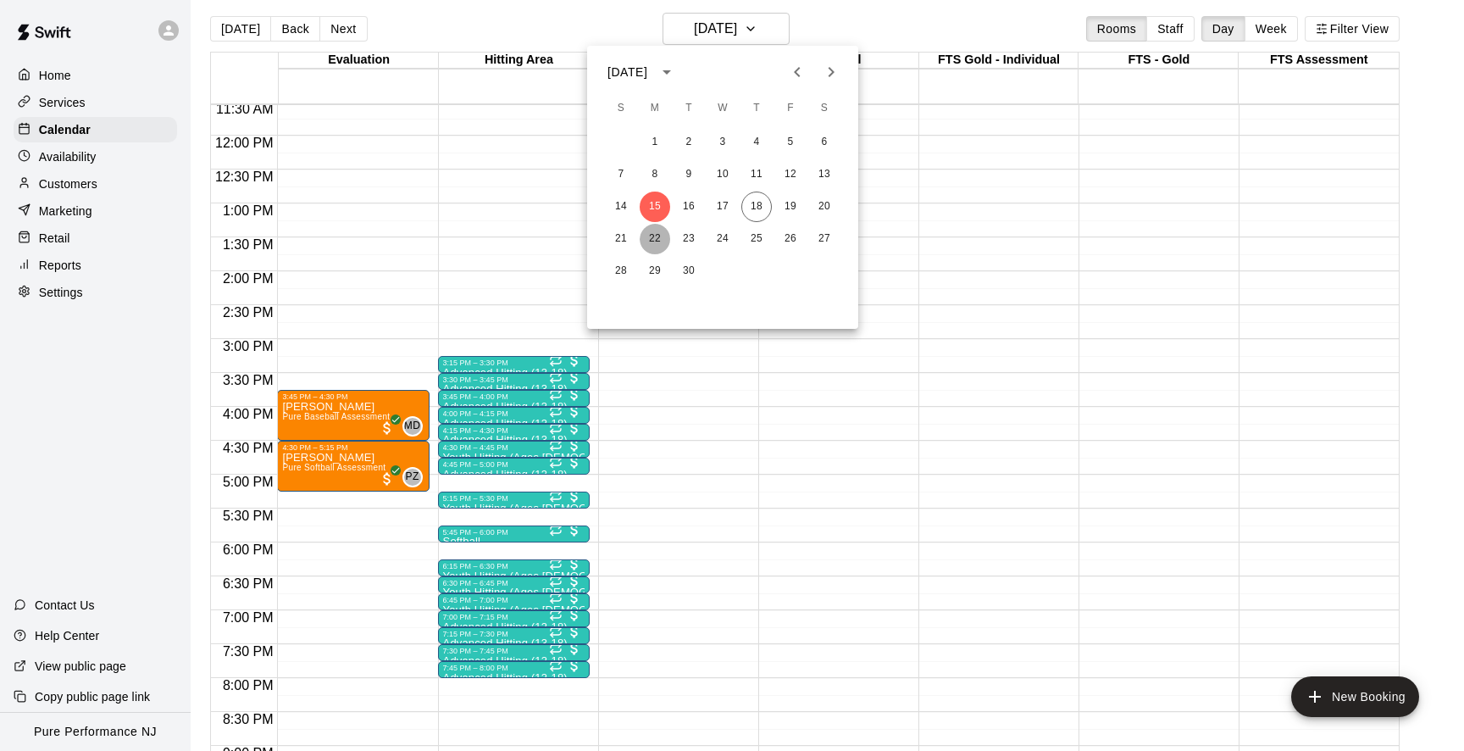
click at [657, 240] on button "22" at bounding box center [655, 239] width 31 height 31
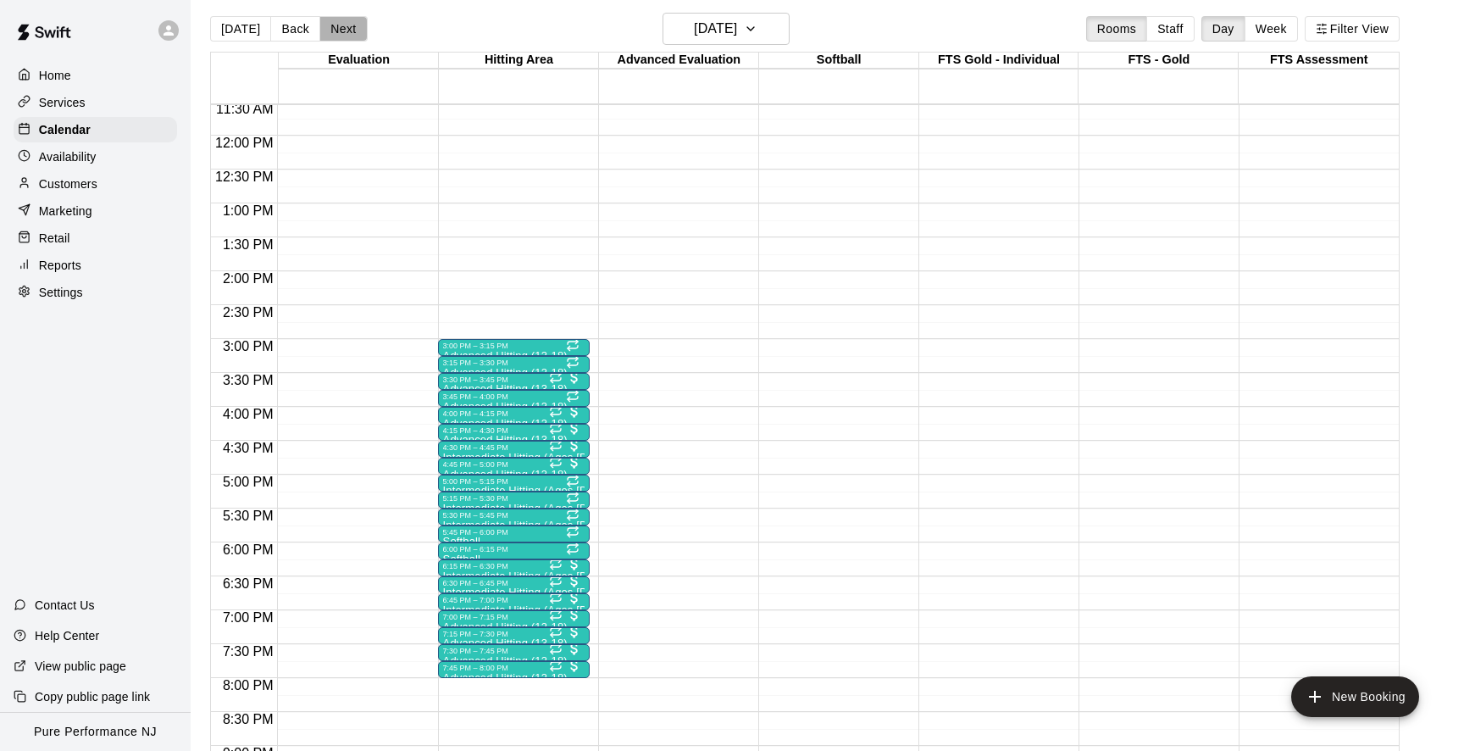
click at [329, 37] on button "Next" at bounding box center [342, 28] width 47 height 25
click at [473, 452] on div at bounding box center [513, 453] width 141 height 3
click at [467, 467] on icon "edit" at bounding box center [460, 470] width 20 height 20
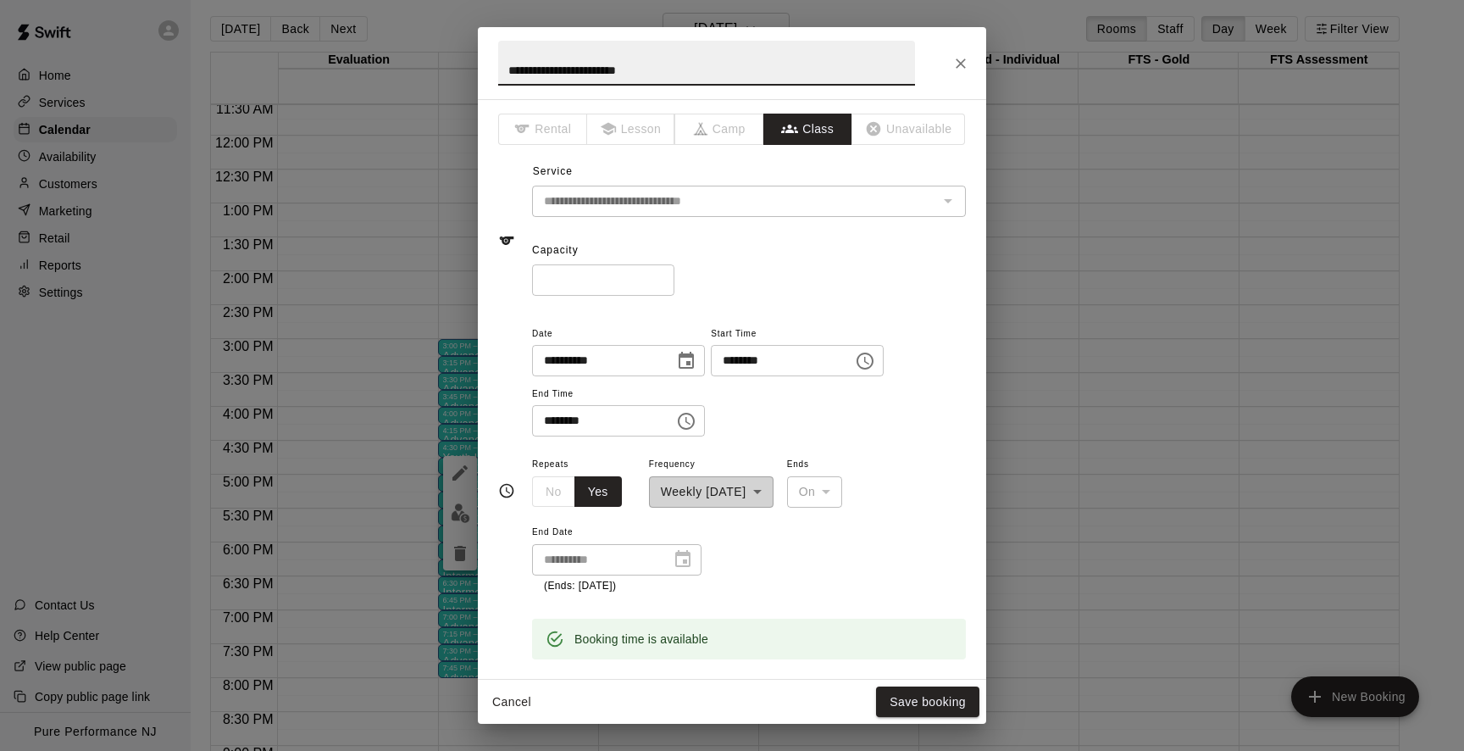
click at [518, 75] on input "**********" at bounding box center [706, 63] width 417 height 45
drag, startPoint x: 535, startPoint y: 69, endPoint x: 485, endPoint y: 69, distance: 50.0
click at [485, 69] on h2 "**********" at bounding box center [707, 63] width 458 height 72
type input "**********"
click at [835, 288] on div "* ​" at bounding box center [749, 279] width 434 height 31
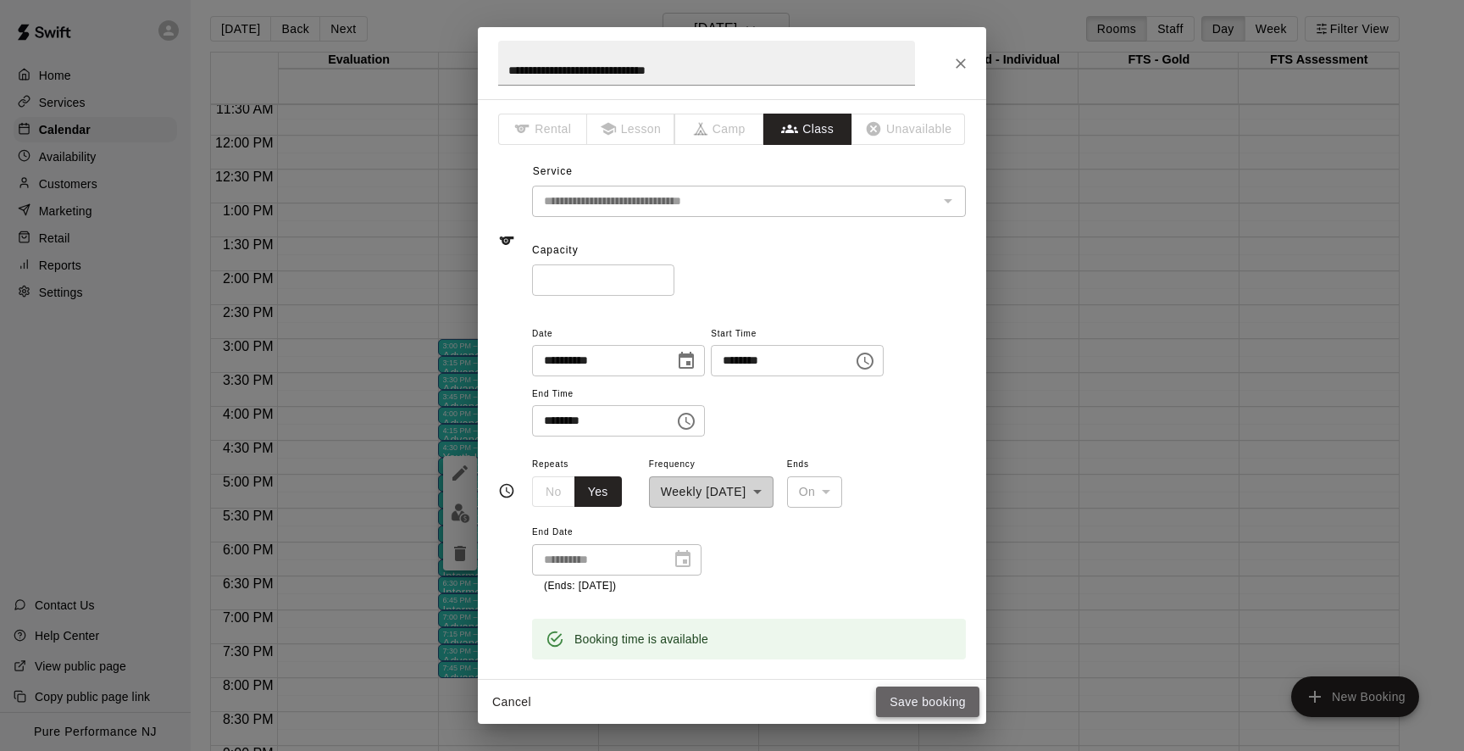
click at [934, 704] on button "Save booking" at bounding box center [927, 701] width 103 height 31
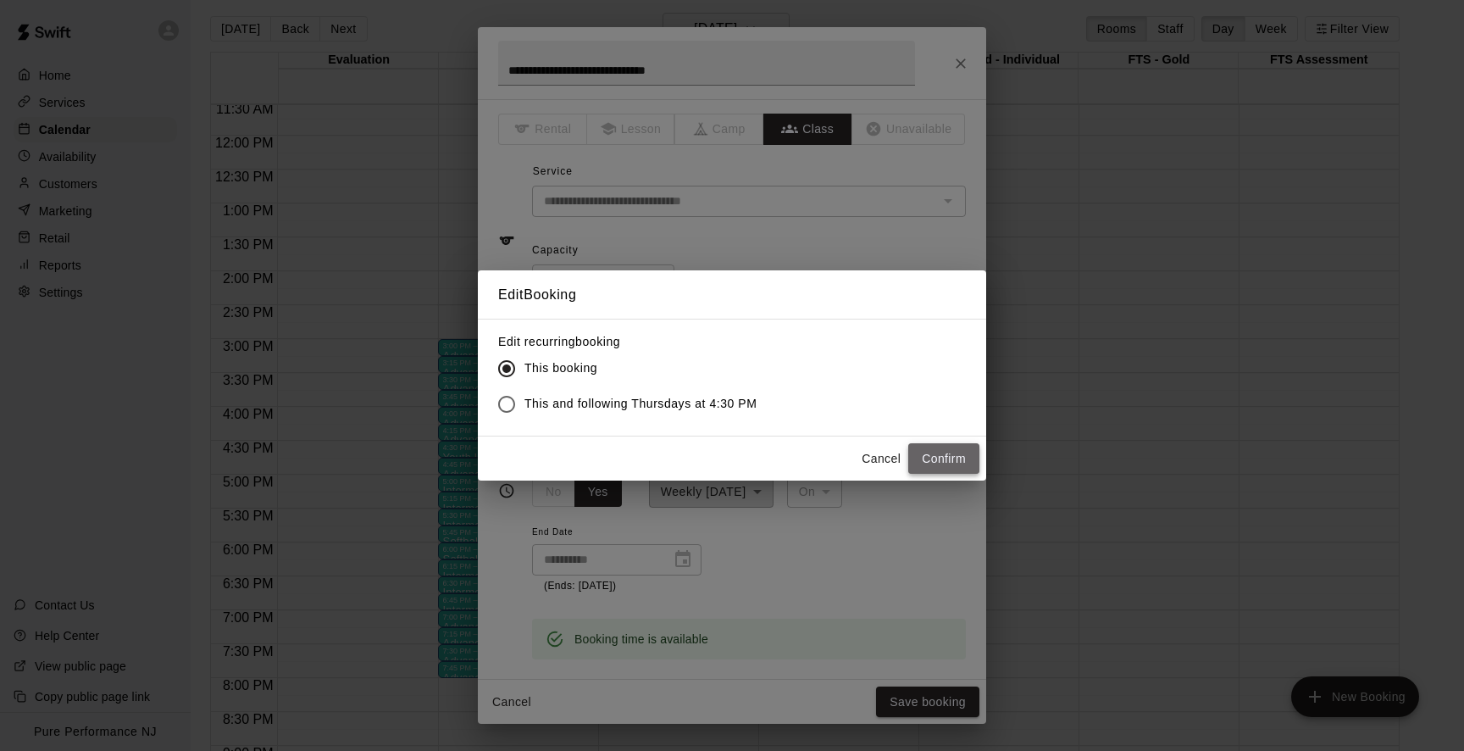
click at [952, 454] on button "Confirm" at bounding box center [943, 458] width 71 height 31
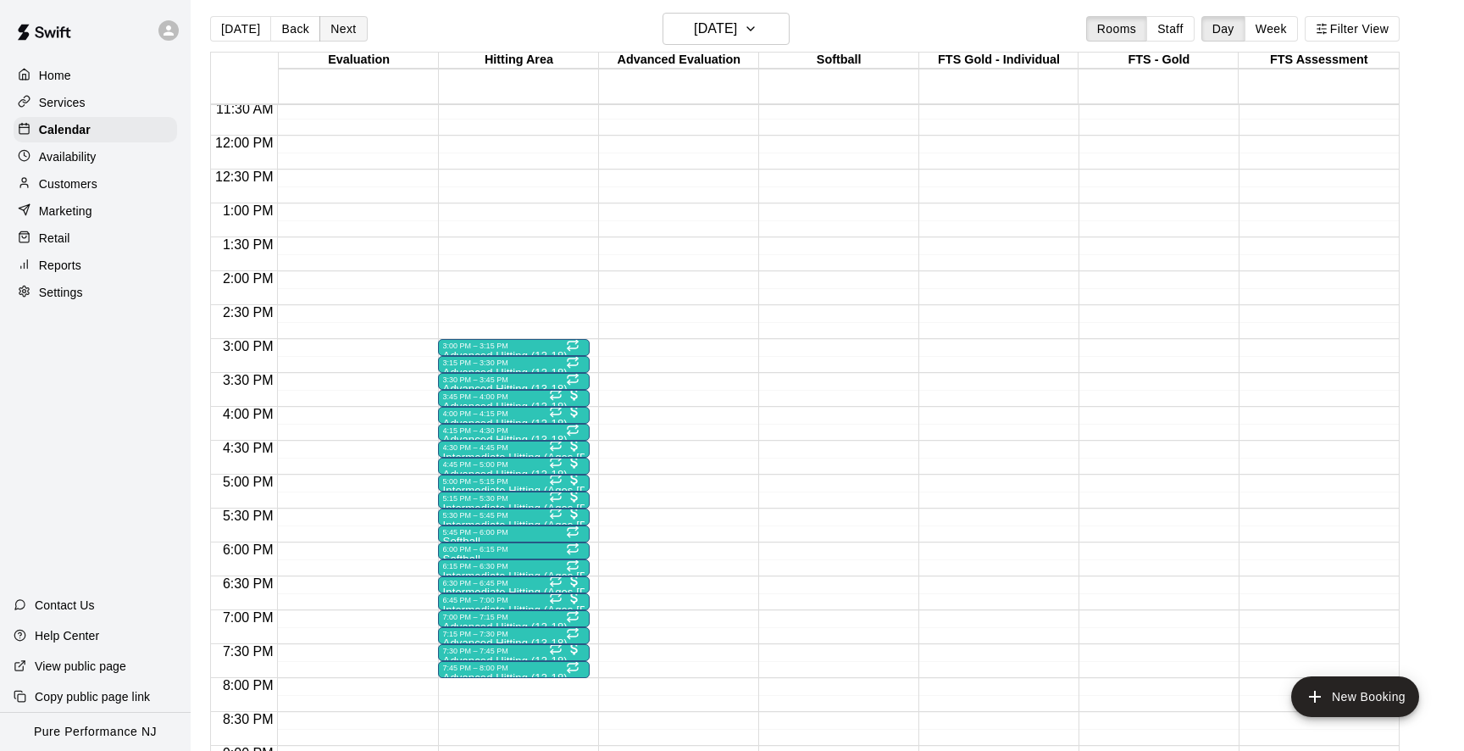
click at [342, 29] on button "Next" at bounding box center [342, 28] width 47 height 25
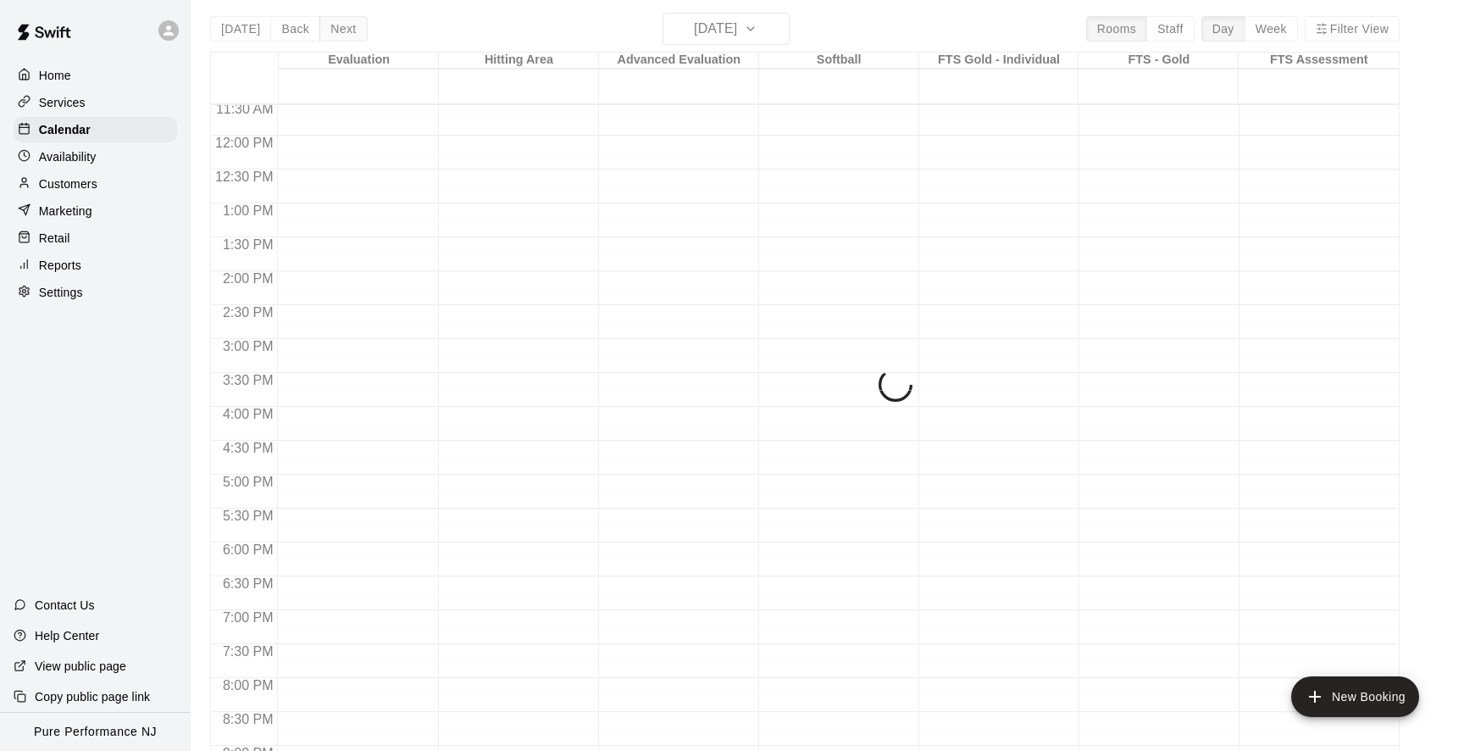
scroll to position [7, 0]
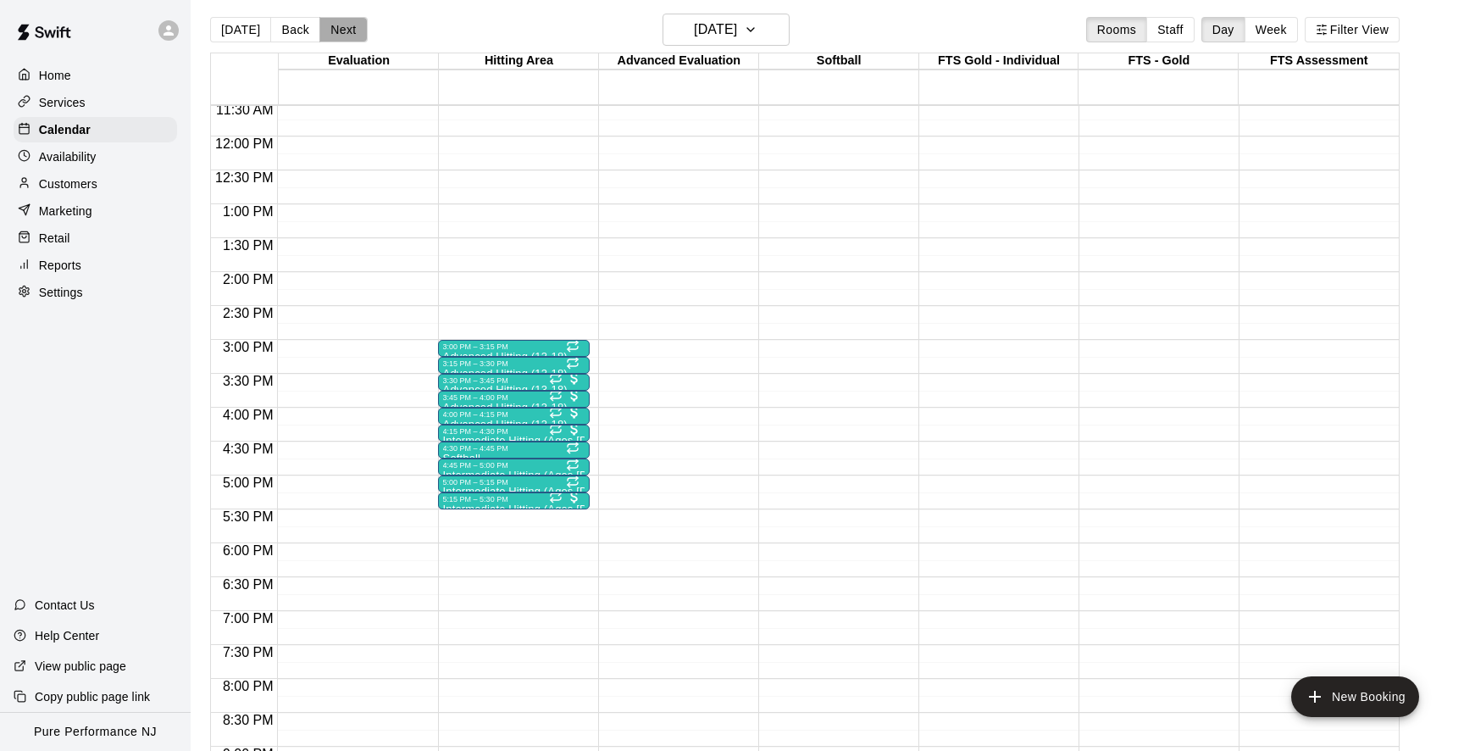
click at [342, 29] on button "Next" at bounding box center [342, 29] width 47 height 25
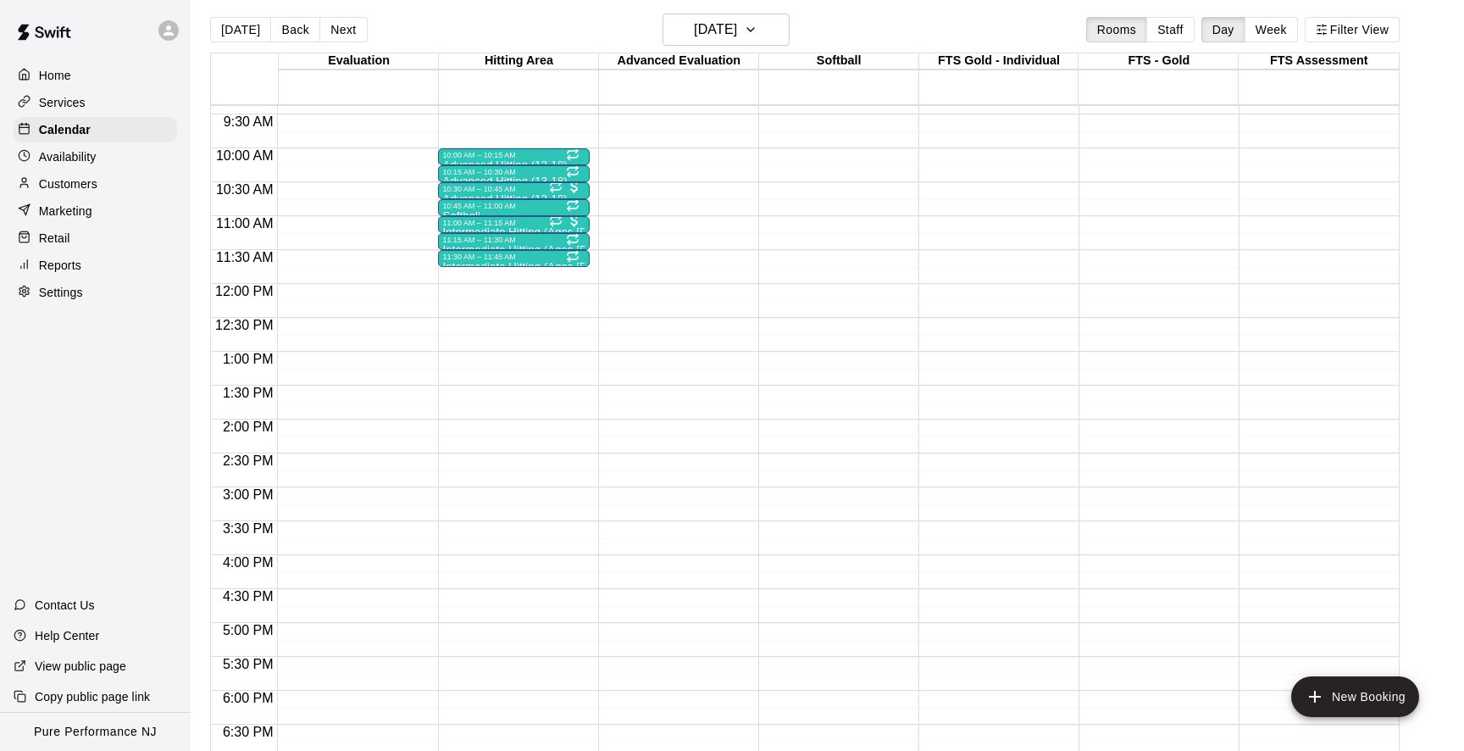
scroll to position [637, 0]
click at [725, 30] on h6 "Saturday Sep 27" at bounding box center [715, 30] width 43 height 24
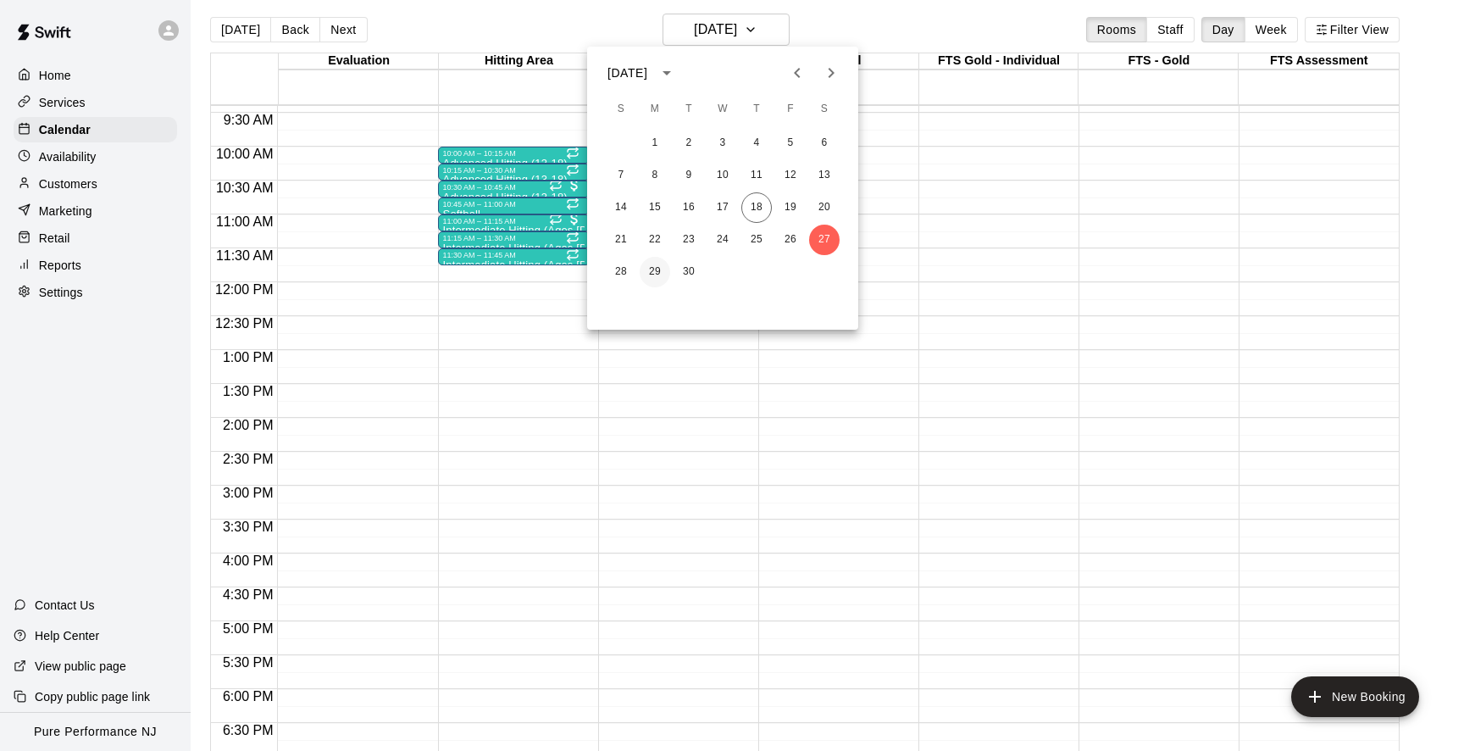
click at [659, 275] on button "29" at bounding box center [655, 272] width 31 height 31
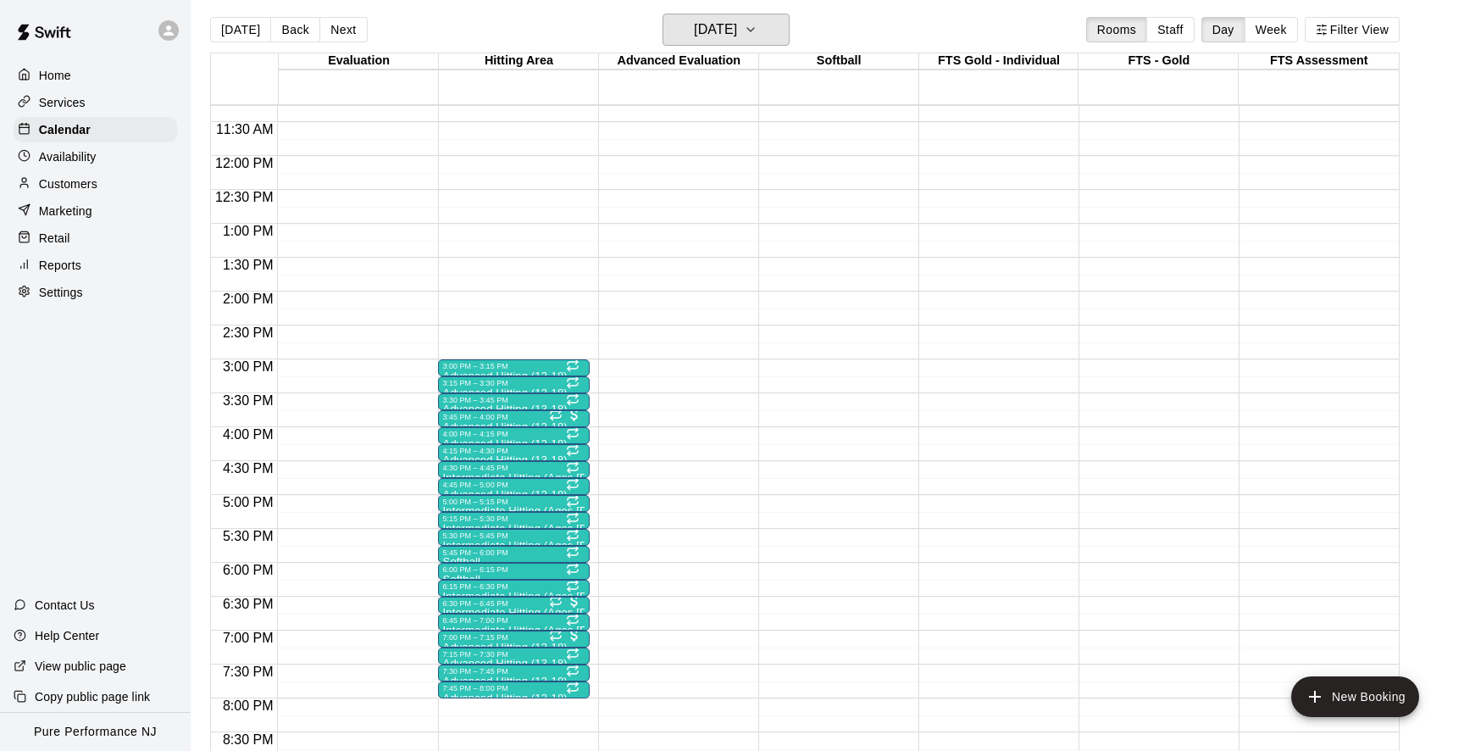
scroll to position [773, 0]
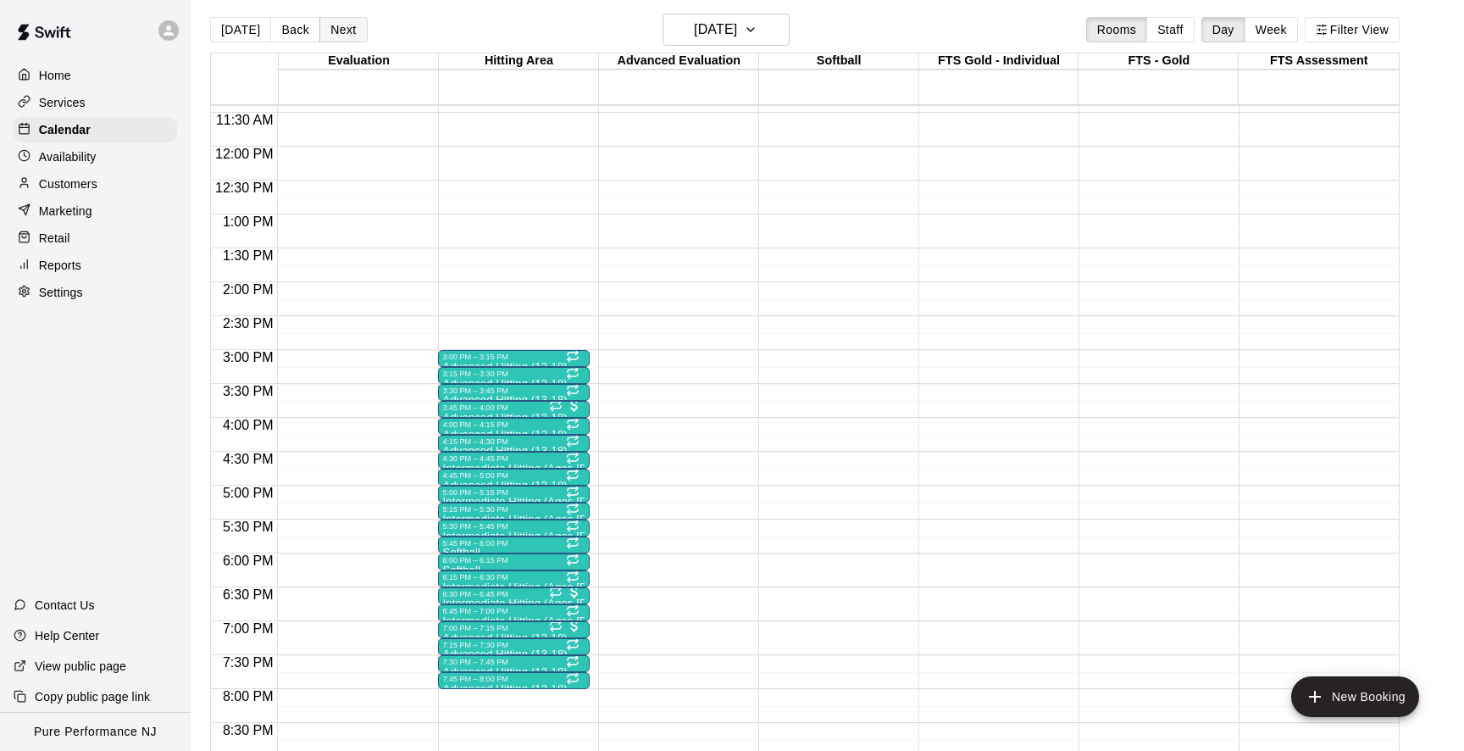
click at [352, 36] on button "Next" at bounding box center [342, 29] width 47 height 25
click at [457, 460] on div "4:30 PM – 4:45 PM" at bounding box center [513, 458] width 141 height 8
click at [458, 465] on icon "edit" at bounding box center [460, 472] width 20 height 20
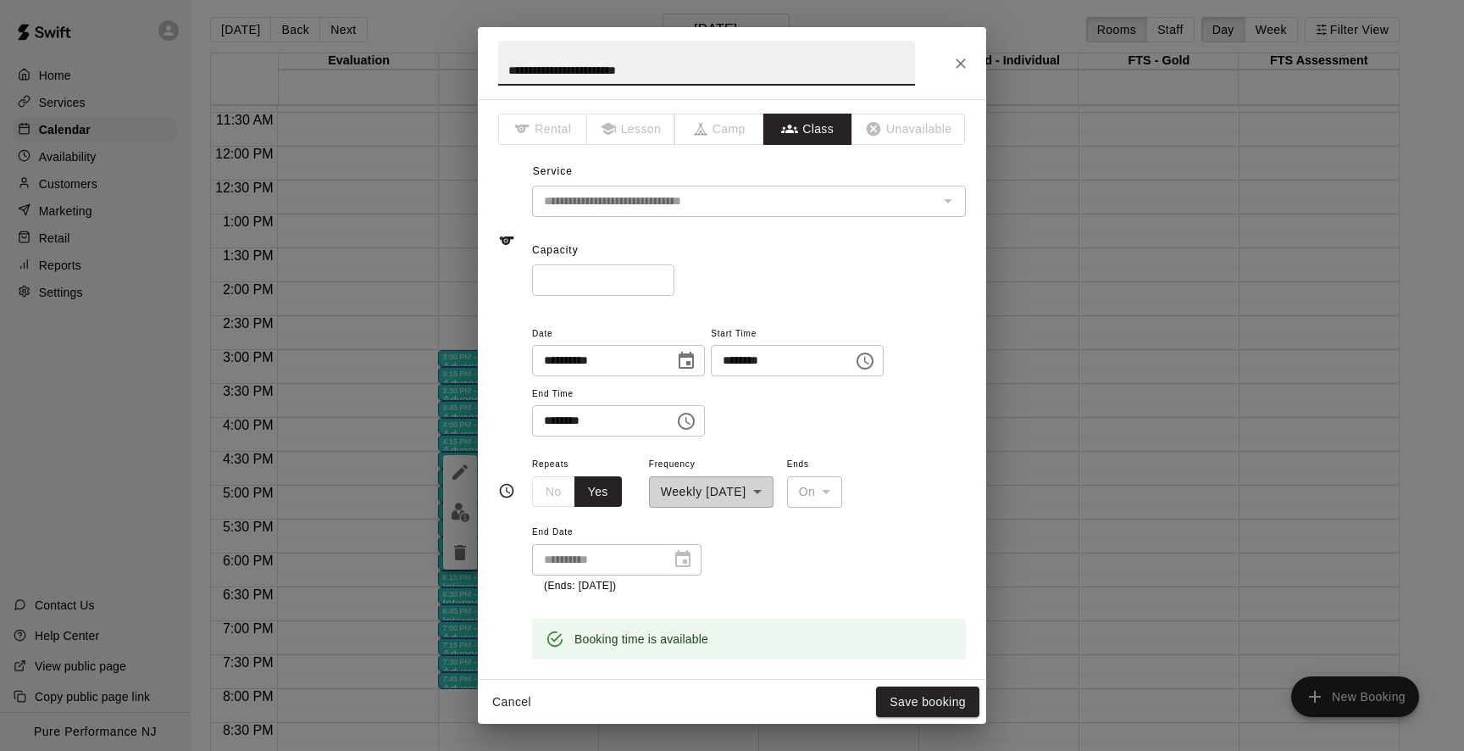
drag, startPoint x: 533, startPoint y: 70, endPoint x: 475, endPoint y: 68, distance: 57.7
click at [475, 68] on div "**********" at bounding box center [732, 375] width 1464 height 751
type input "**********"
click at [921, 690] on button "Save booking" at bounding box center [927, 701] width 103 height 31
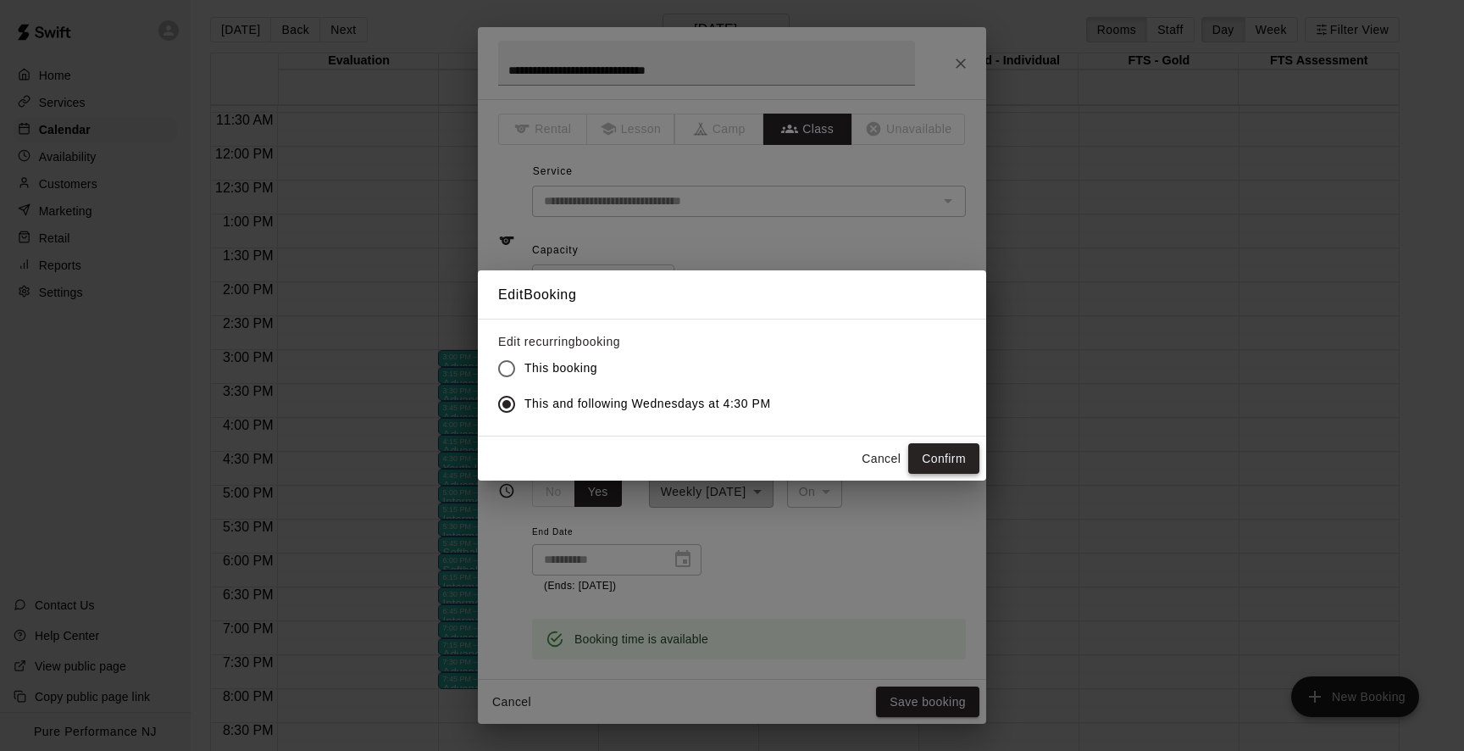
click at [945, 458] on button "Confirm" at bounding box center [943, 458] width 71 height 31
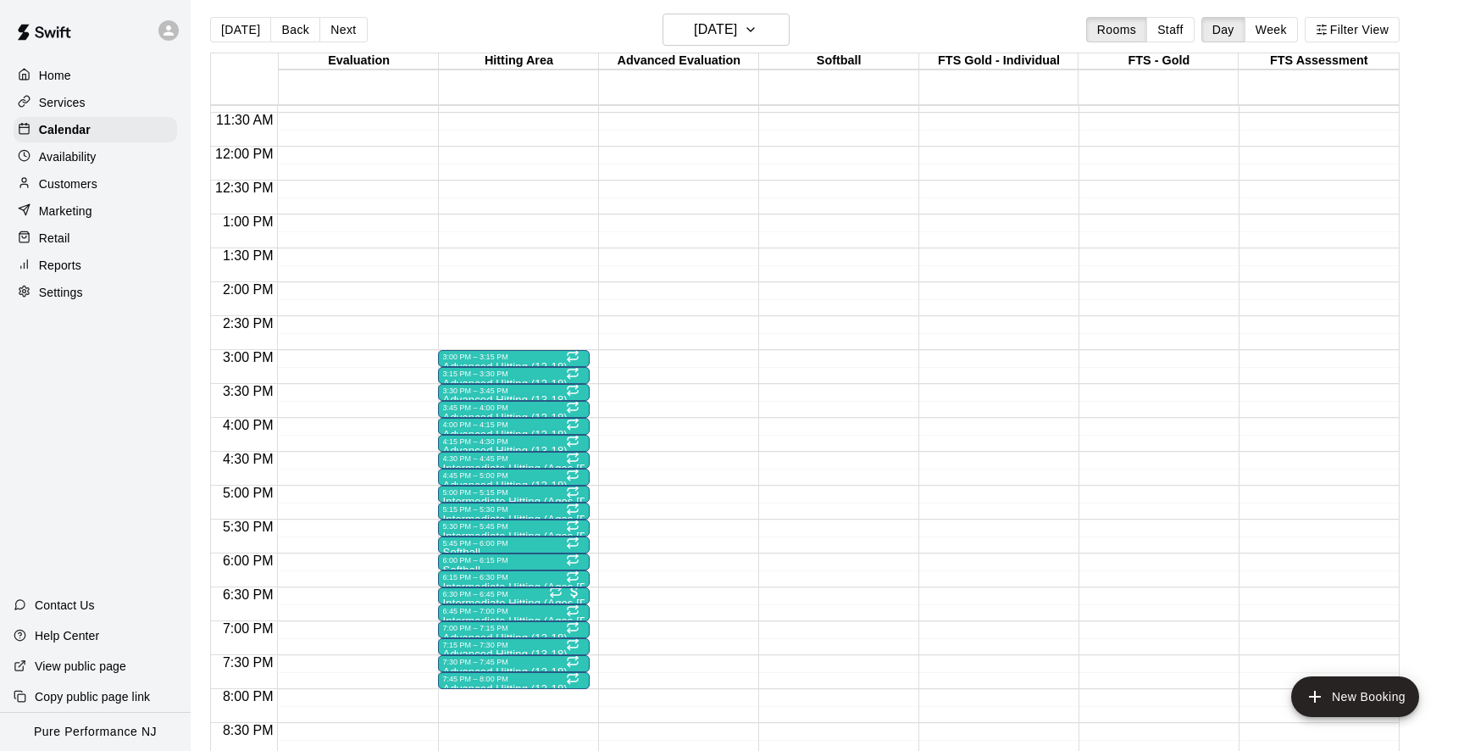
click at [336, 19] on button "Next" at bounding box center [342, 29] width 47 height 25
click at [464, 460] on div "4:30 PM – 4:45 PM" at bounding box center [513, 458] width 141 height 8
click at [458, 464] on icon "edit" at bounding box center [460, 472] width 20 height 20
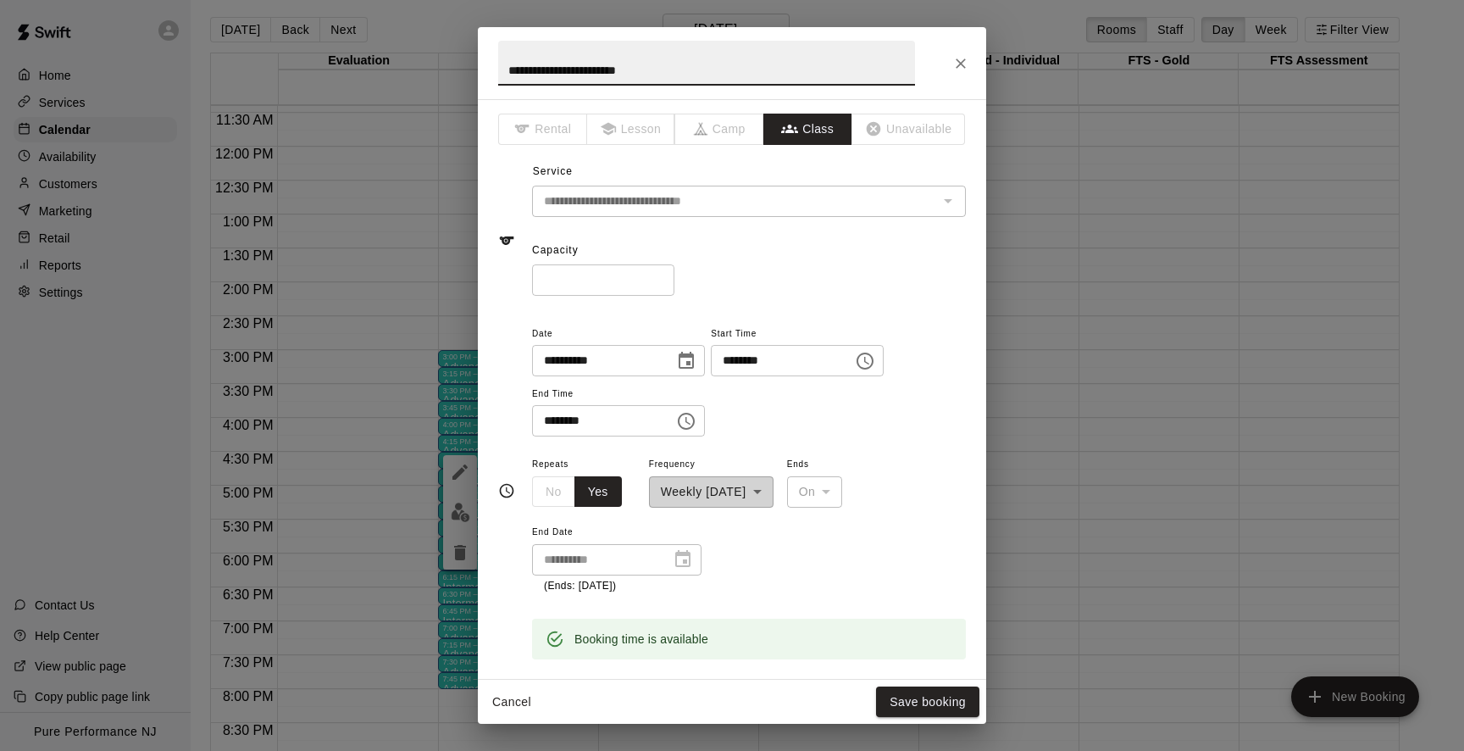
drag, startPoint x: 537, startPoint y: 74, endPoint x: 474, endPoint y: 70, distance: 62.8
click at [474, 70] on div "**********" at bounding box center [732, 375] width 1464 height 751
type input "**********"
click at [916, 701] on button "Save booking" at bounding box center [927, 701] width 103 height 31
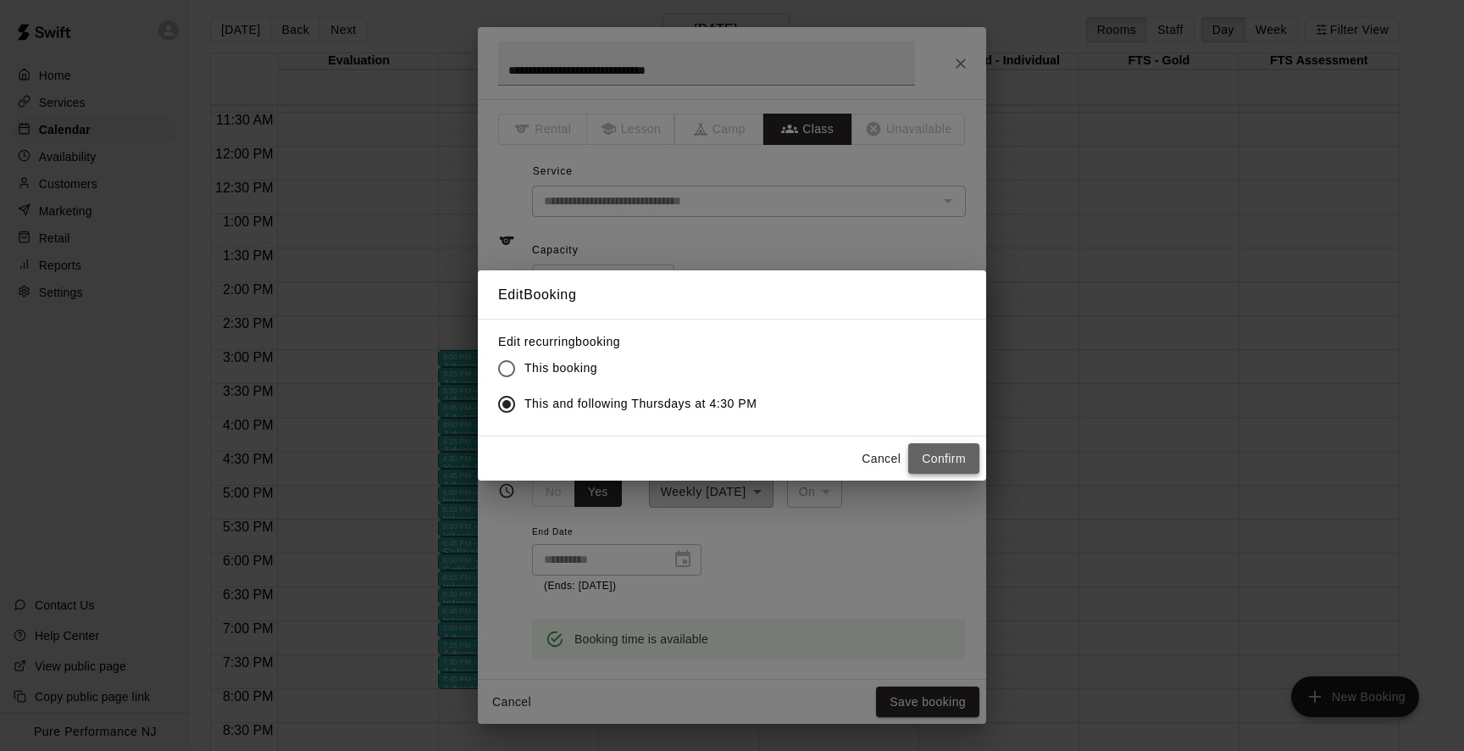
click at [943, 458] on button "Confirm" at bounding box center [943, 458] width 71 height 31
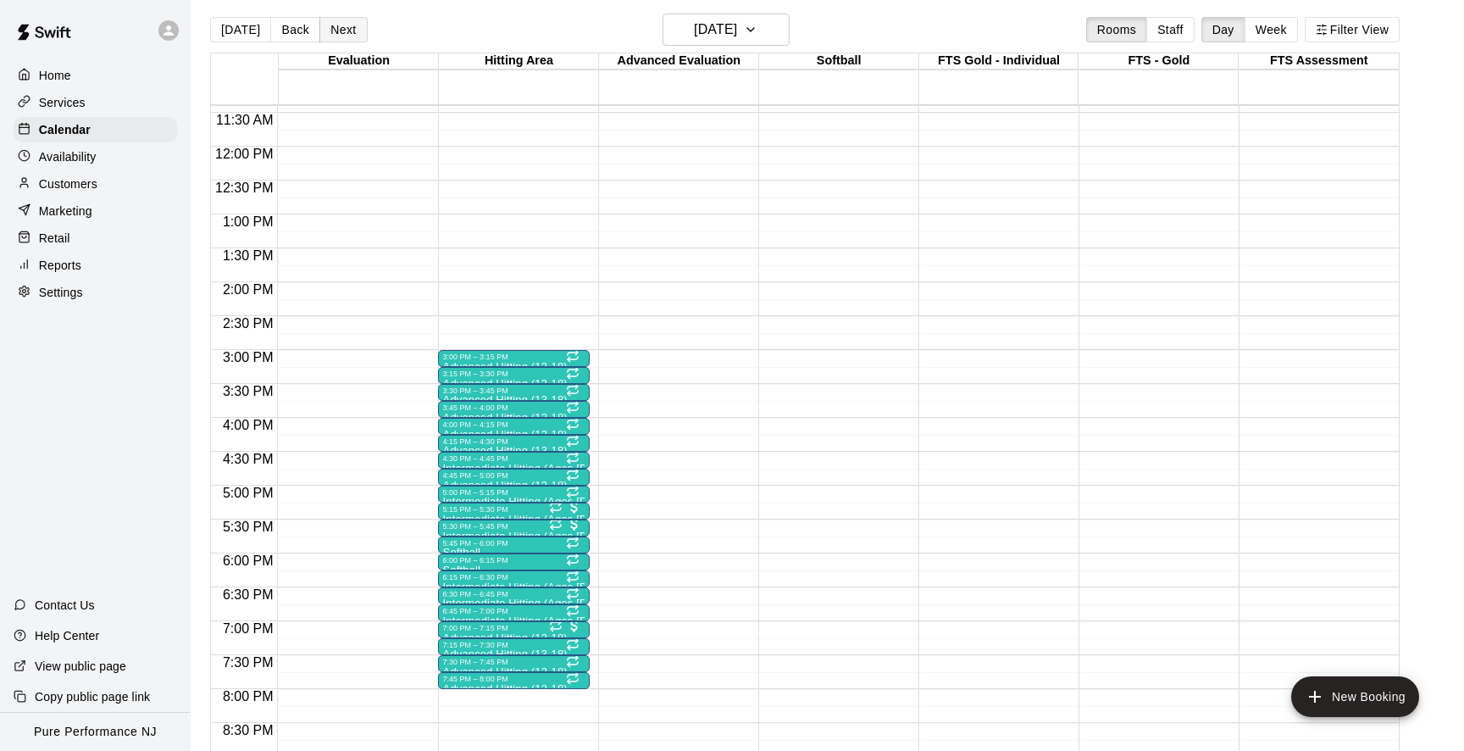
drag, startPoint x: 444, startPoint y: 34, endPoint x: 360, endPoint y: 34, distance: 83.9
click at [431, 34] on div "Today Back Next Thursday Oct 02 Rooms Staff Day Week Filter View" at bounding box center [805, 33] width 1190 height 39
click at [346, 32] on button "Next" at bounding box center [342, 29] width 47 height 25
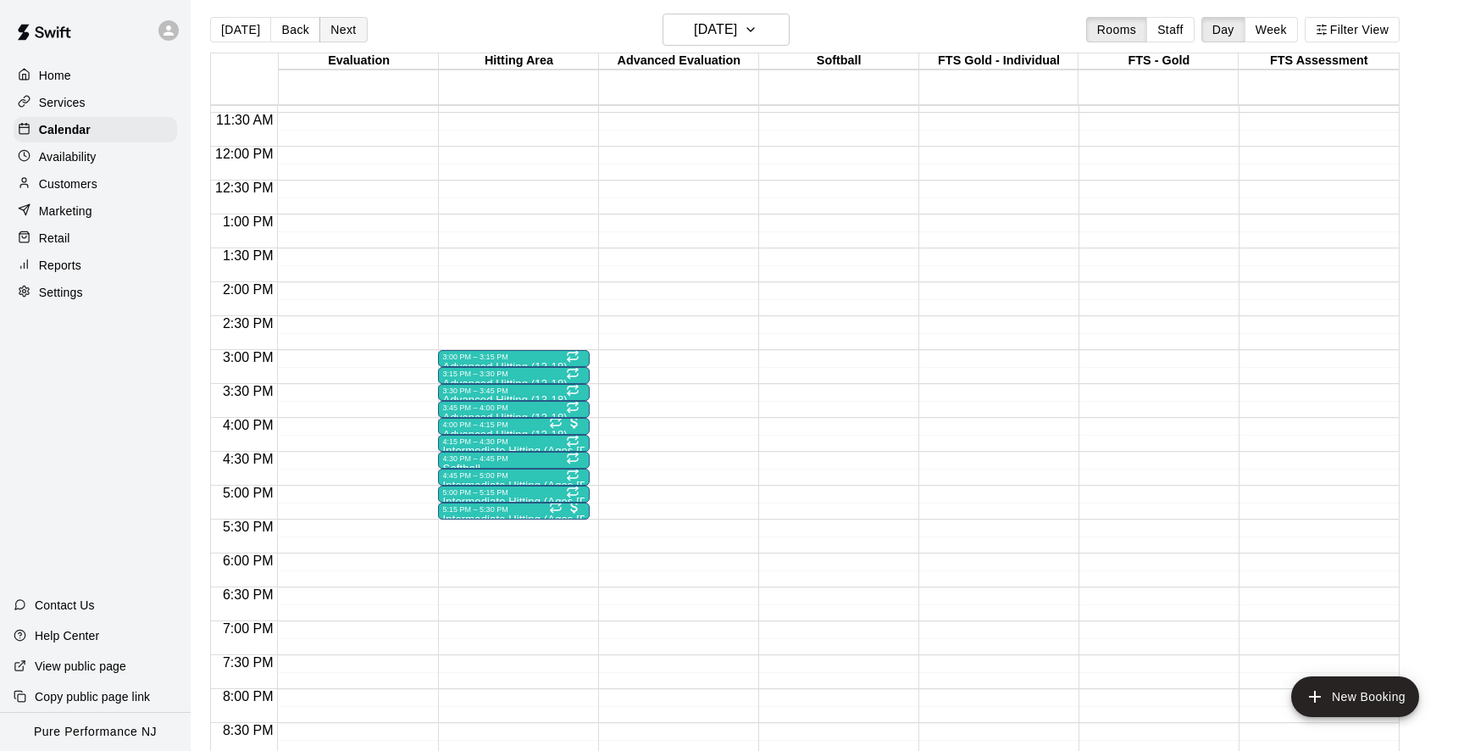
click at [335, 32] on button "Next" at bounding box center [342, 29] width 47 height 25
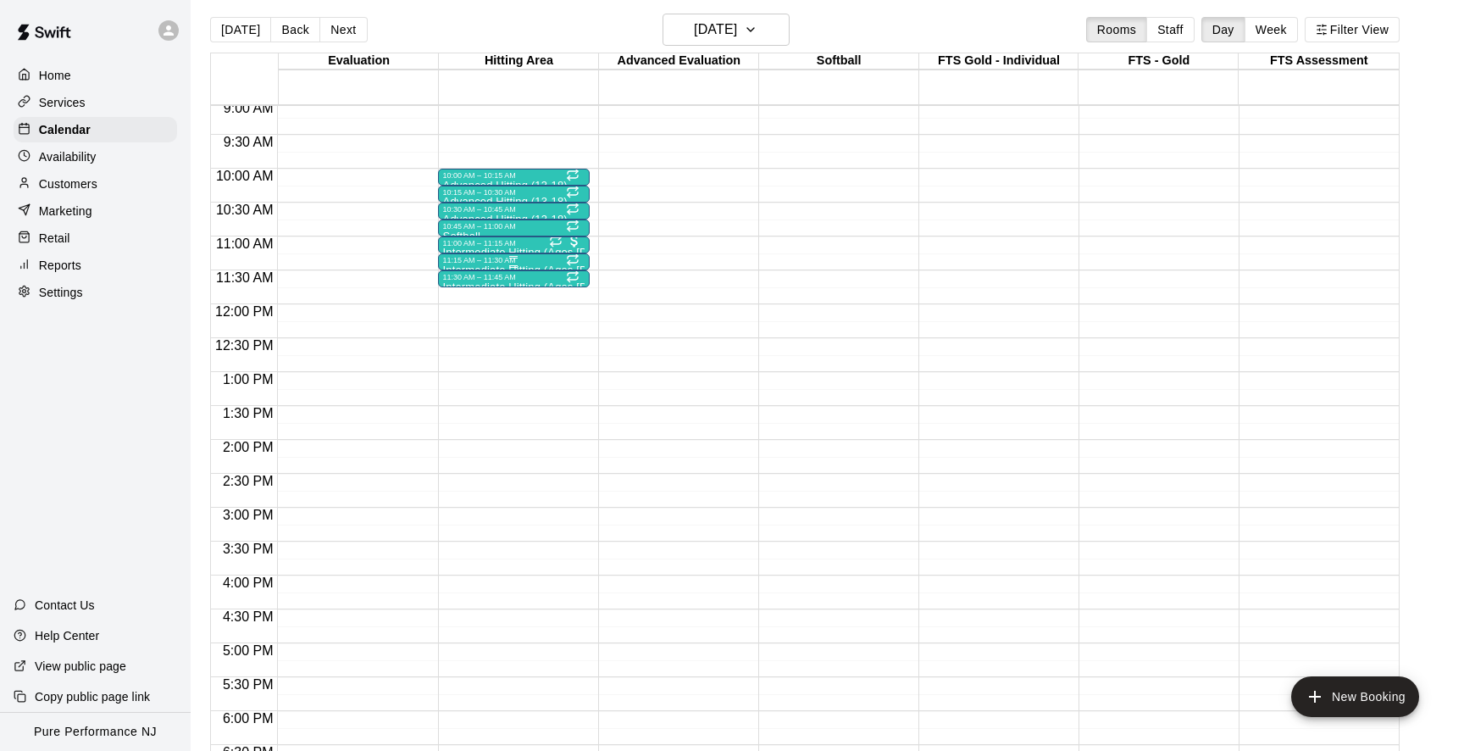
scroll to position [587, 0]
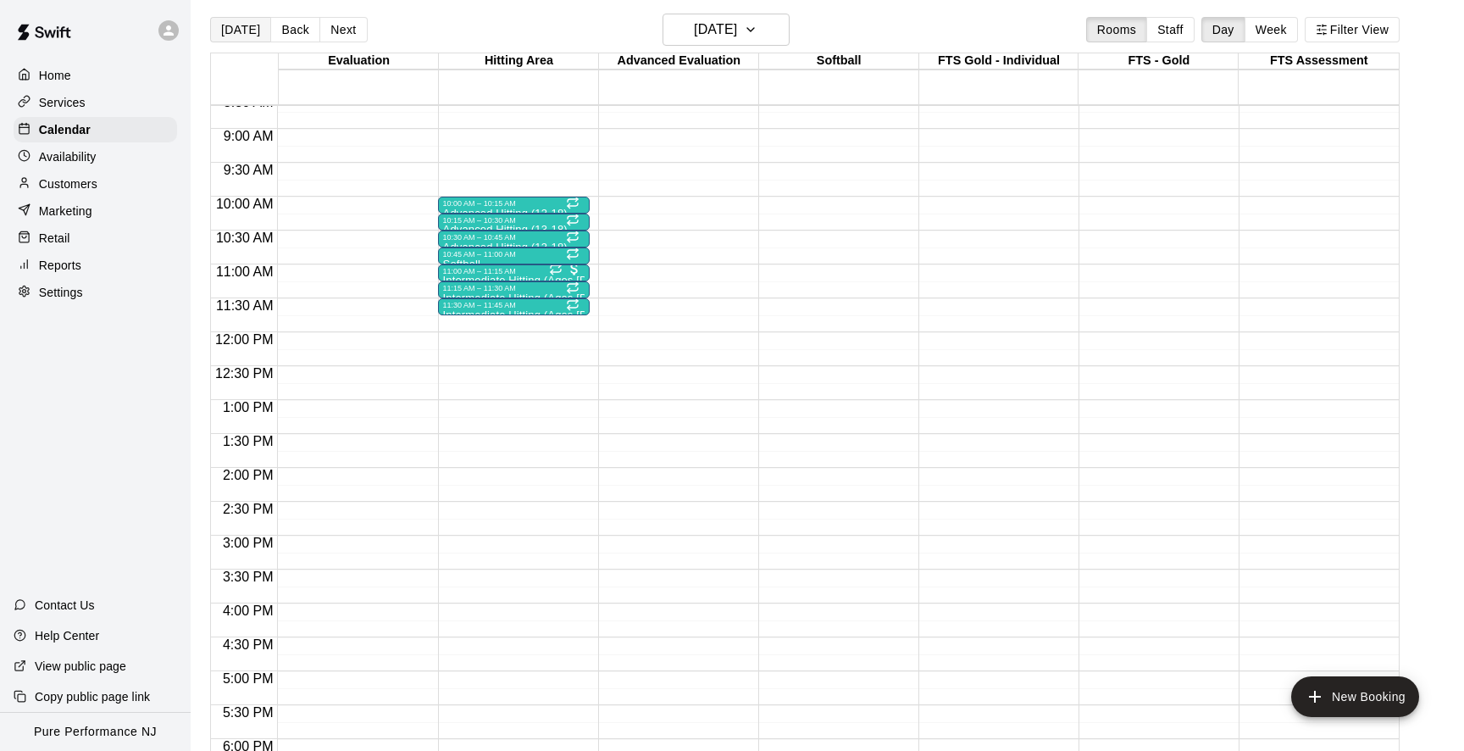
click at [231, 33] on button "[DATE]" at bounding box center [240, 29] width 61 height 25
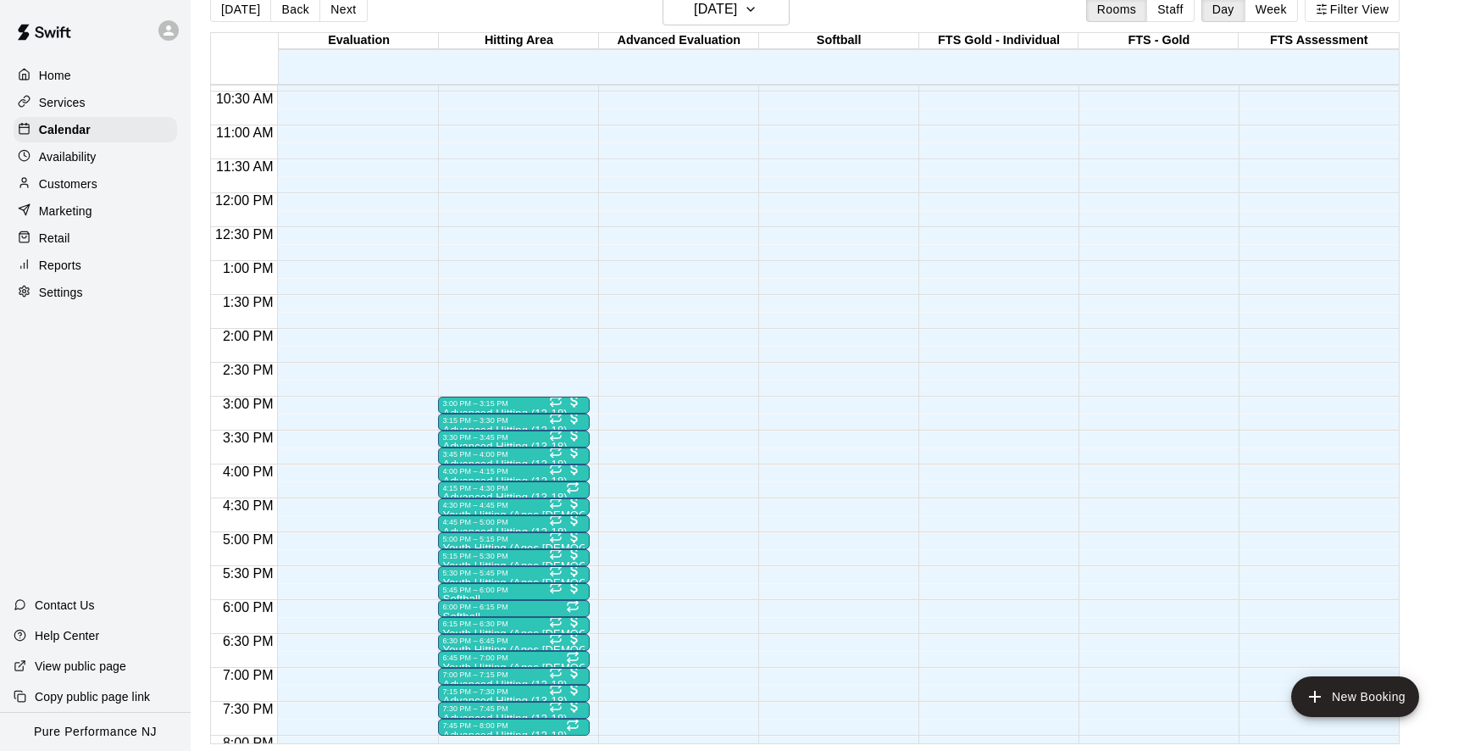
scroll to position [707, 0]
